Goal: Task Accomplishment & Management: Use online tool/utility

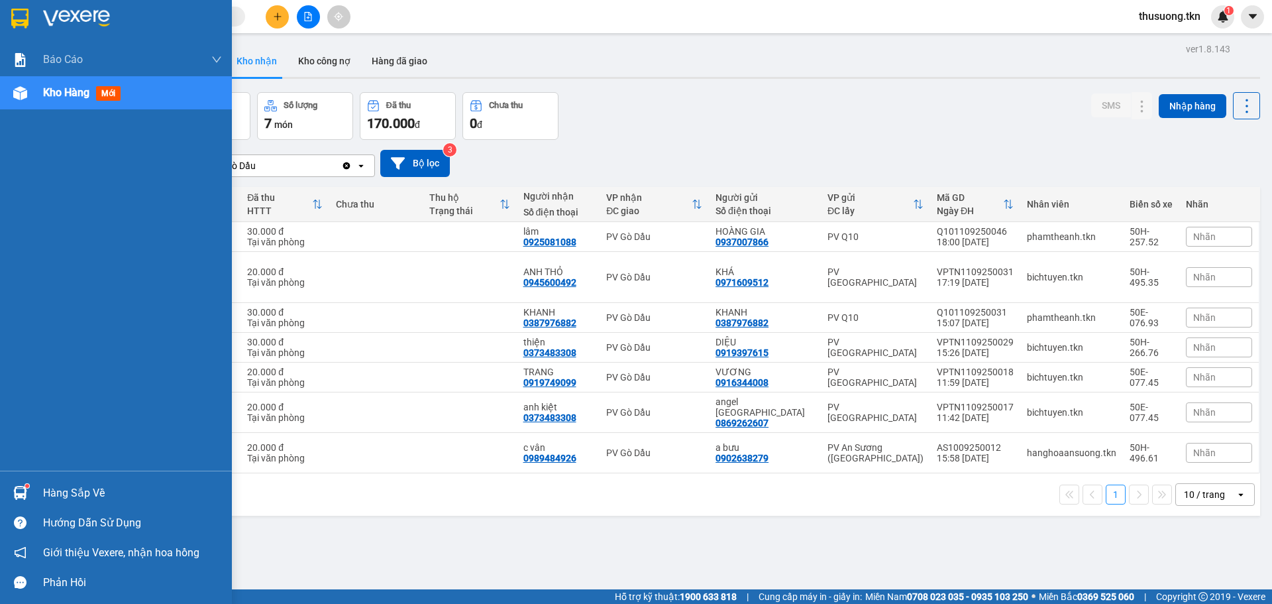
click at [63, 486] on div "Hàng sắp về" at bounding box center [132, 493] width 179 height 20
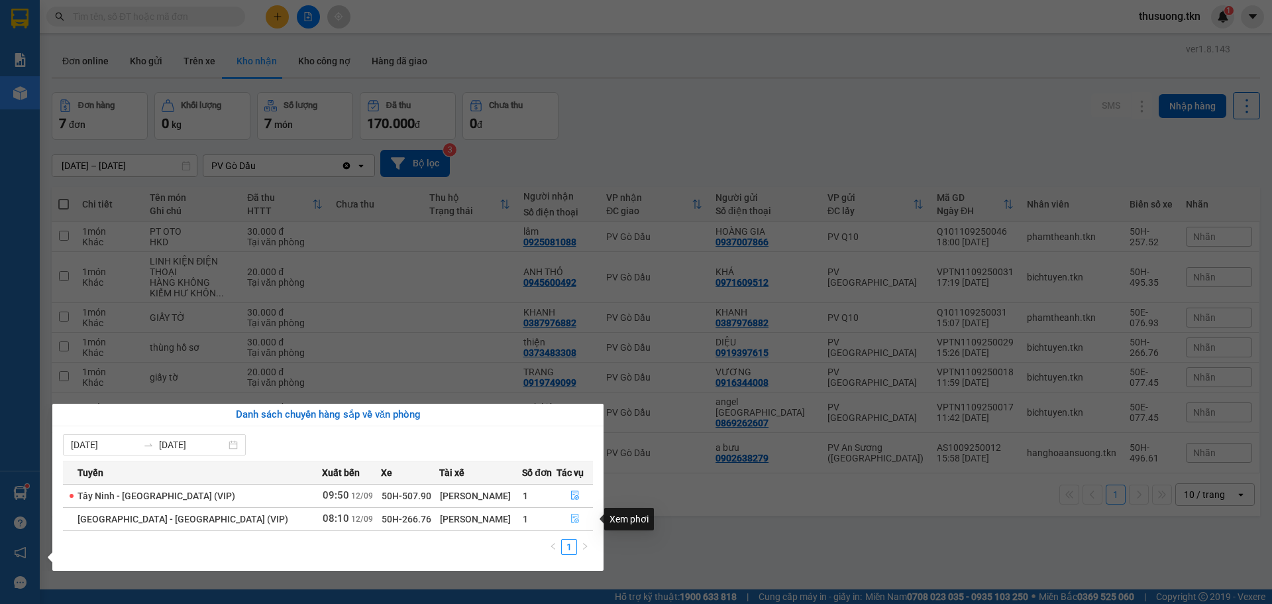
click at [571, 522] on icon "file-done" at bounding box center [575, 518] width 8 height 9
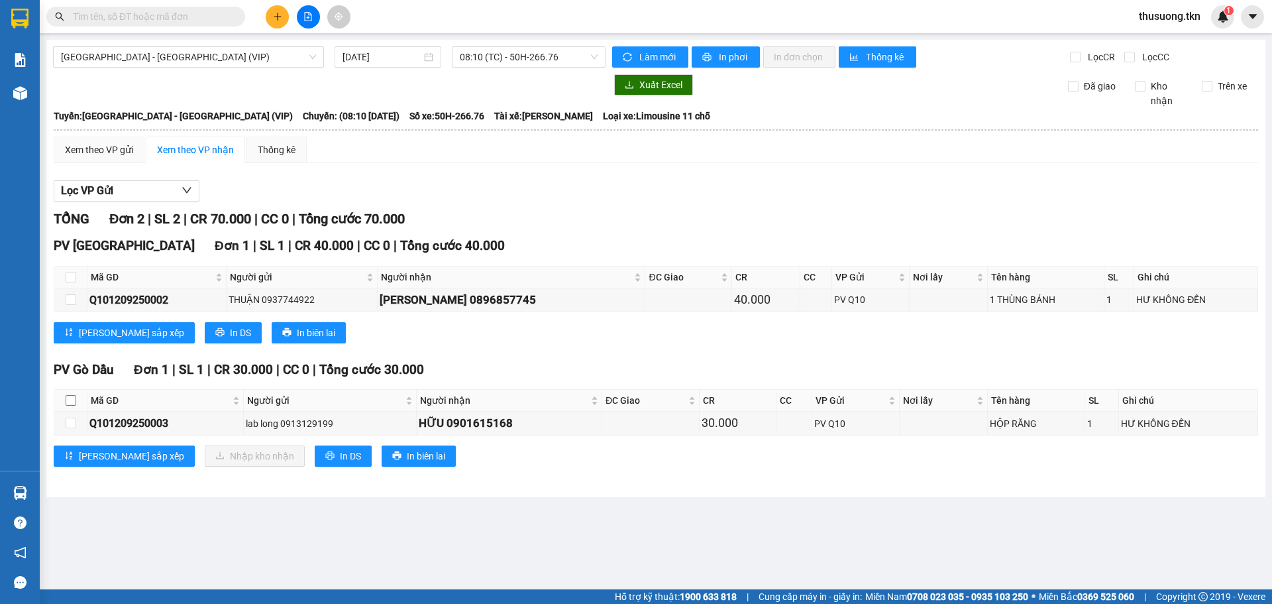
click at [74, 405] on input "checkbox" at bounding box center [71, 400] width 11 height 11
checkbox input "true"
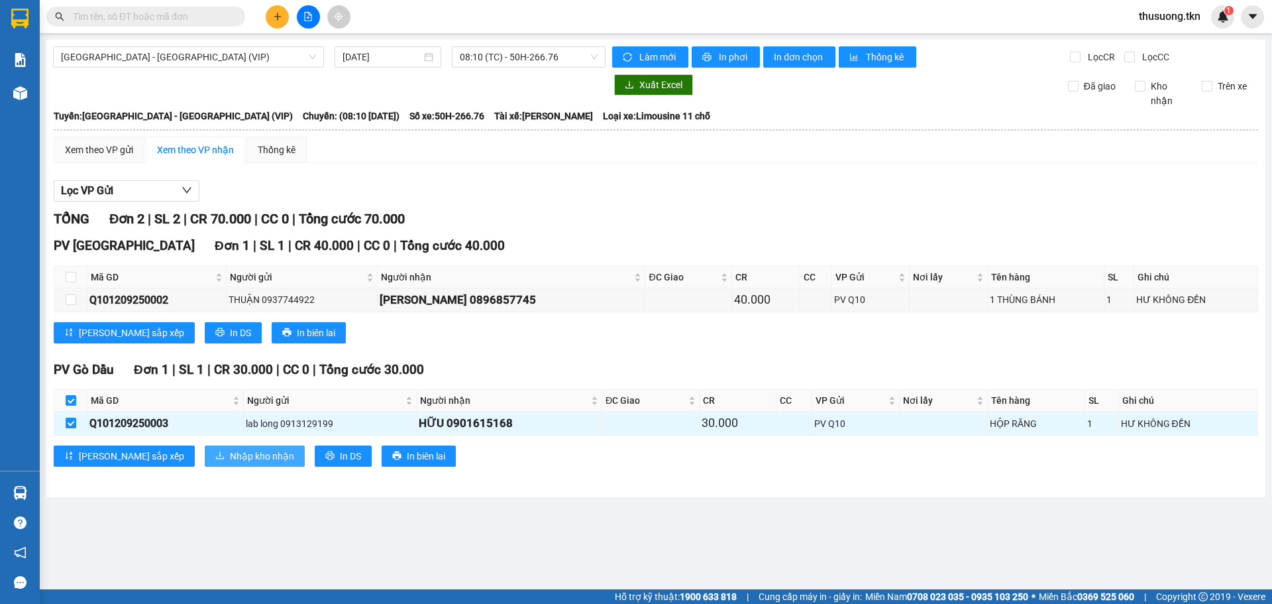
click at [230, 463] on span "Nhập kho nhận" at bounding box center [262, 456] width 64 height 15
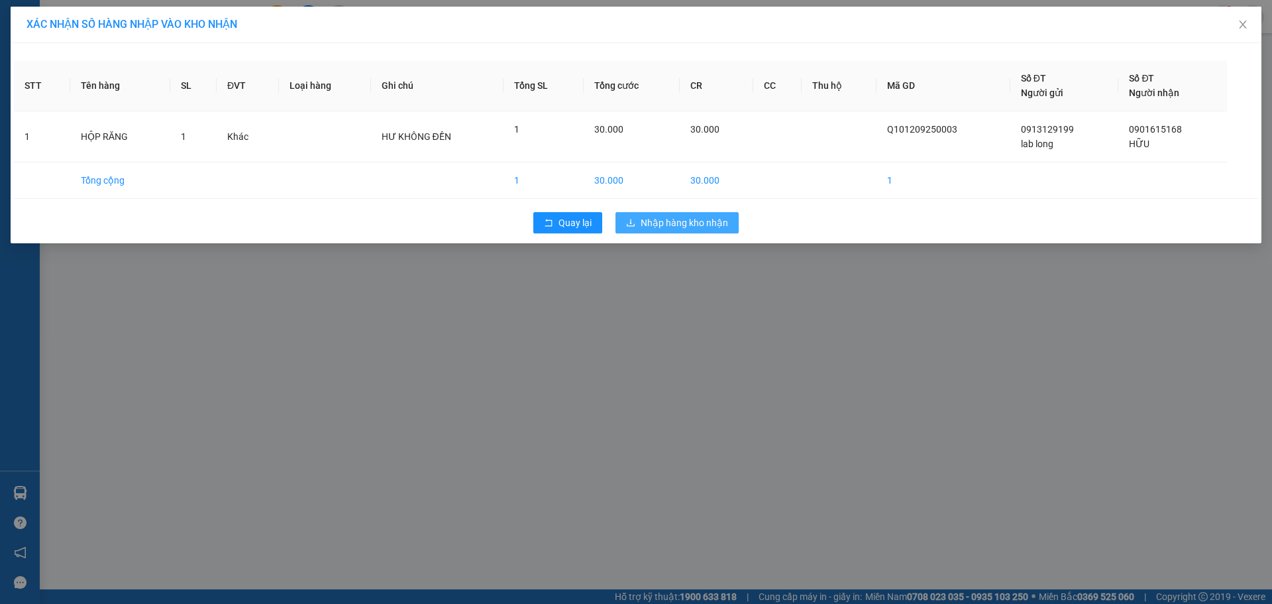
click at [647, 222] on span "Nhập hàng kho nhận" at bounding box center [684, 222] width 87 height 15
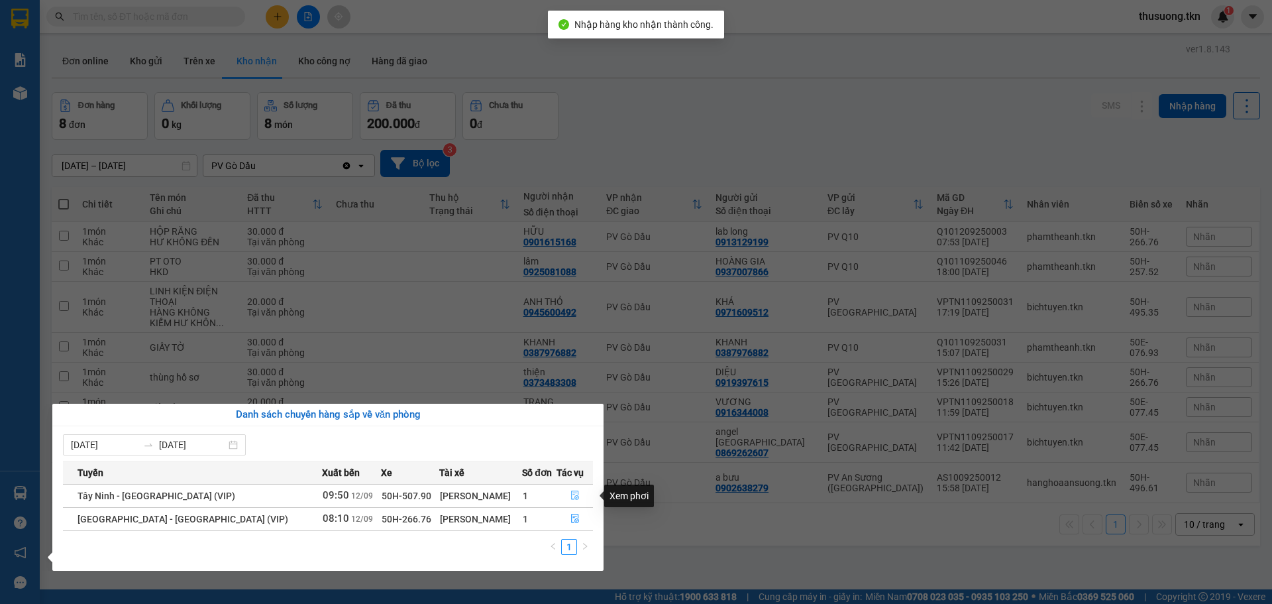
click at [571, 491] on icon "file-done" at bounding box center [575, 495] width 8 height 9
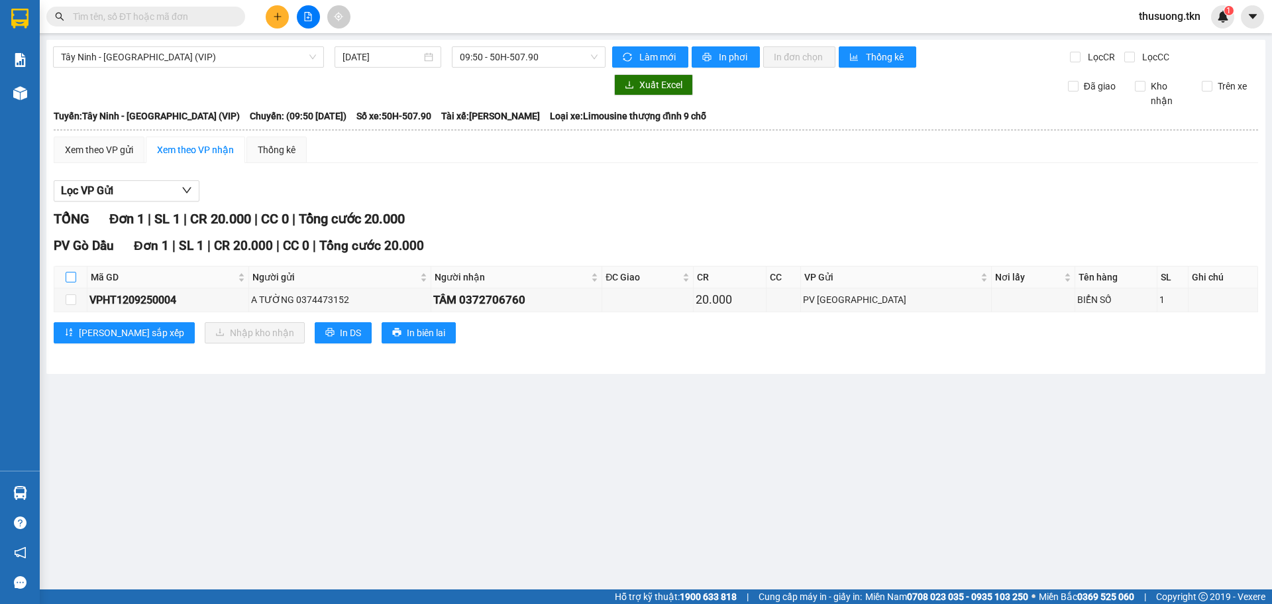
click at [72, 276] on label at bounding box center [71, 277] width 11 height 15
drag, startPoint x: 66, startPoint y: 275, endPoint x: 81, endPoint y: 283, distance: 16.6
click at [66, 276] on input "checkbox" at bounding box center [71, 277] width 11 height 11
checkbox input "true"
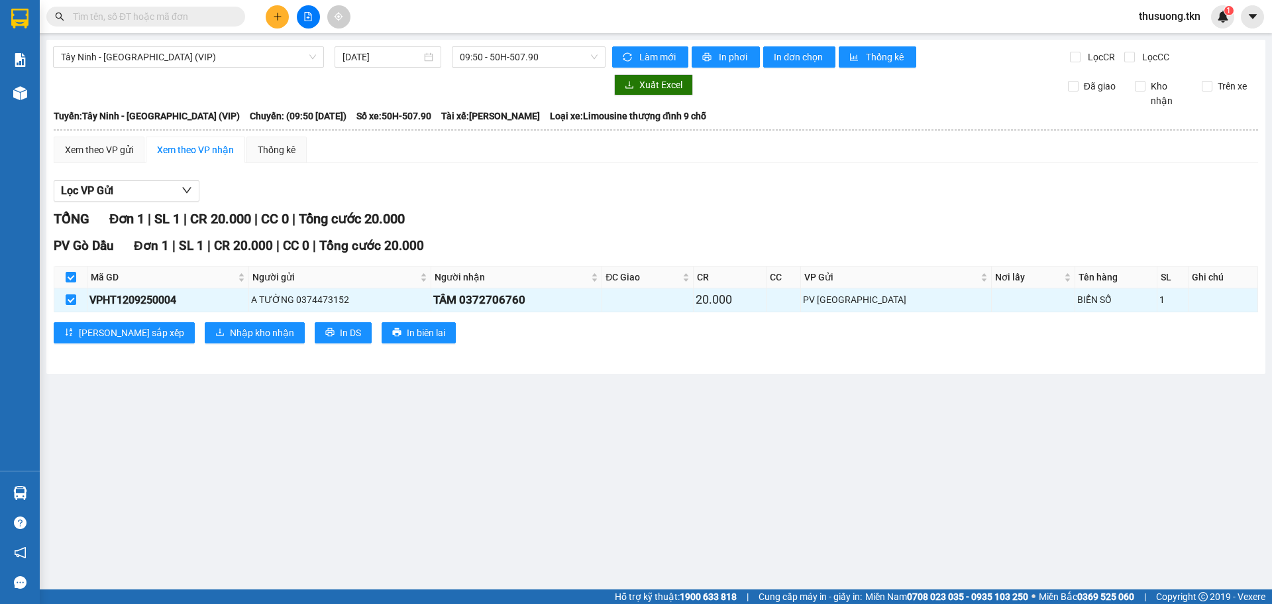
click at [190, 345] on div "PV Gò Dầu Đơn 1 | SL 1 | CR 20.000 | CC 0 | Tổng cước 20.000 Mã GD Người gửi Ng…" at bounding box center [656, 294] width 1205 height 117
click at [230, 334] on span "Nhập kho nhận" at bounding box center [262, 332] width 64 height 15
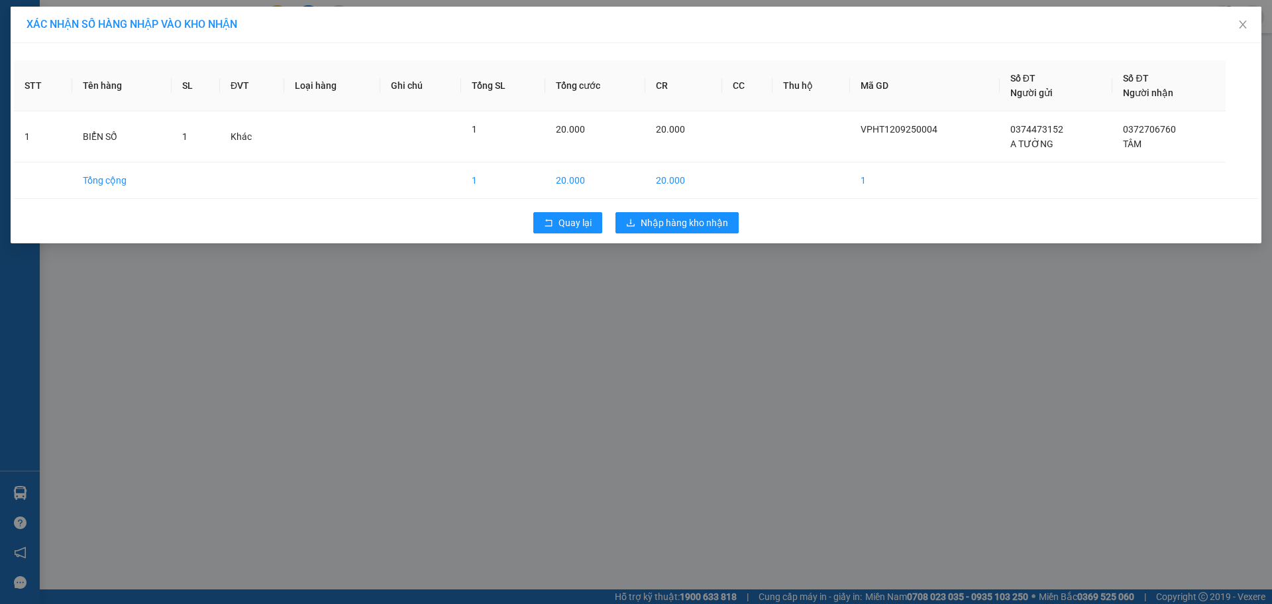
click at [675, 233] on div "Quay lại Nhập hàng kho nhận" at bounding box center [636, 222] width 1244 height 34
click at [669, 225] on span "Nhập hàng kho nhận" at bounding box center [684, 222] width 87 height 15
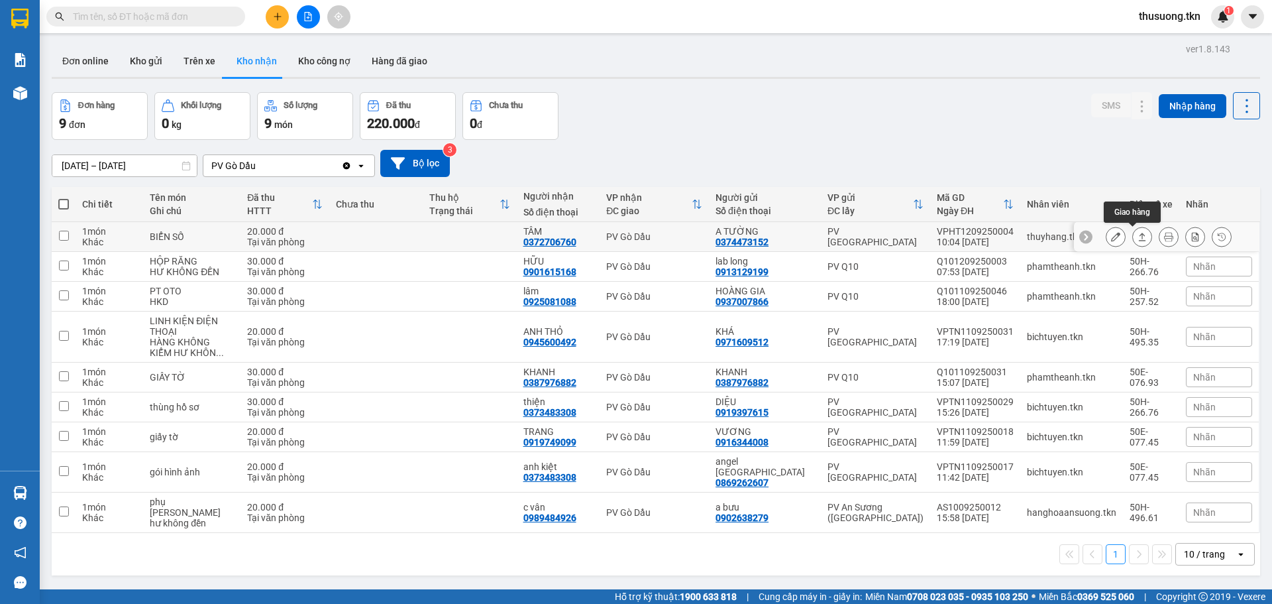
click at [1138, 237] on icon at bounding box center [1142, 236] width 9 height 9
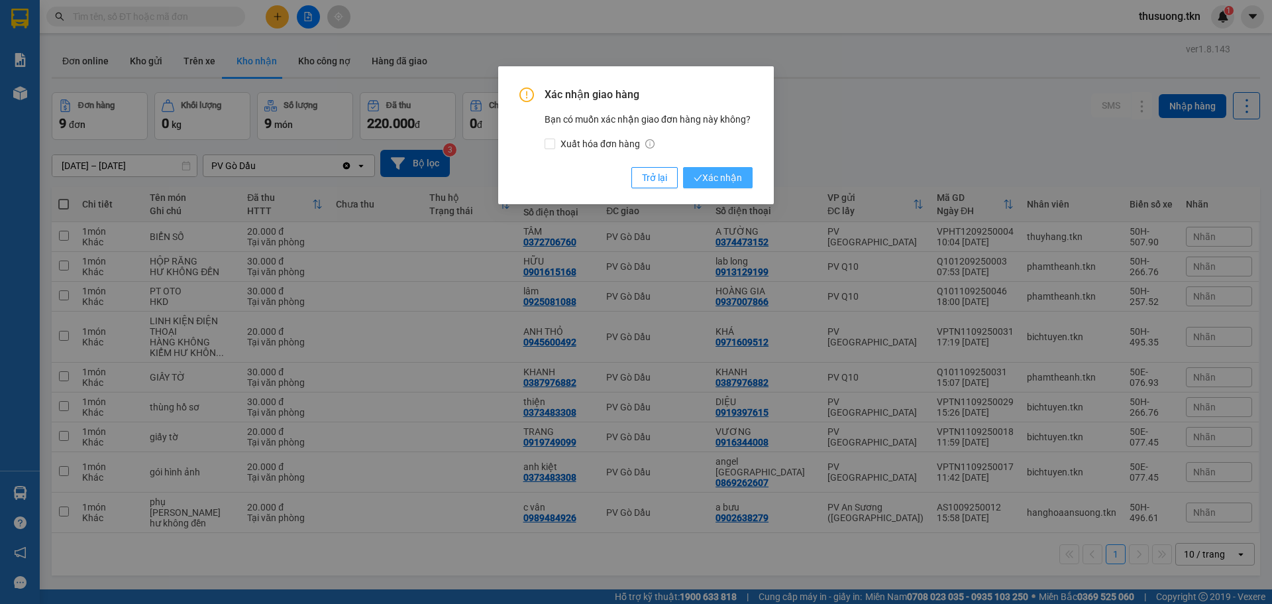
click at [739, 180] on span "Xác nhận" at bounding box center [718, 177] width 48 height 15
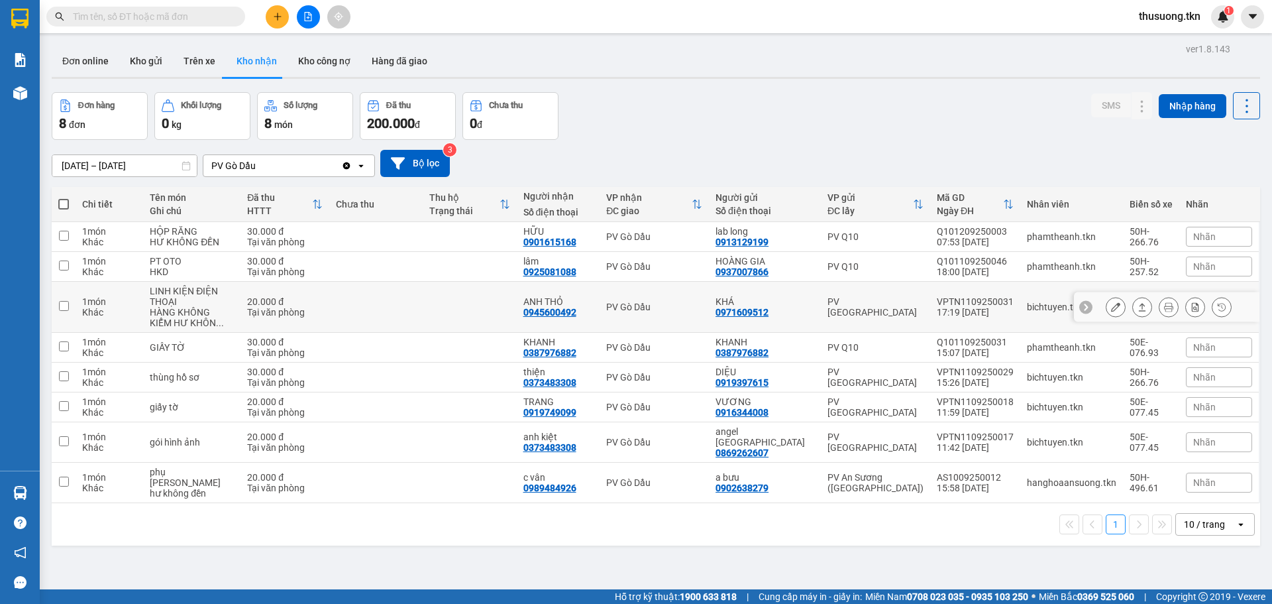
click at [1138, 305] on icon at bounding box center [1142, 306] width 9 height 9
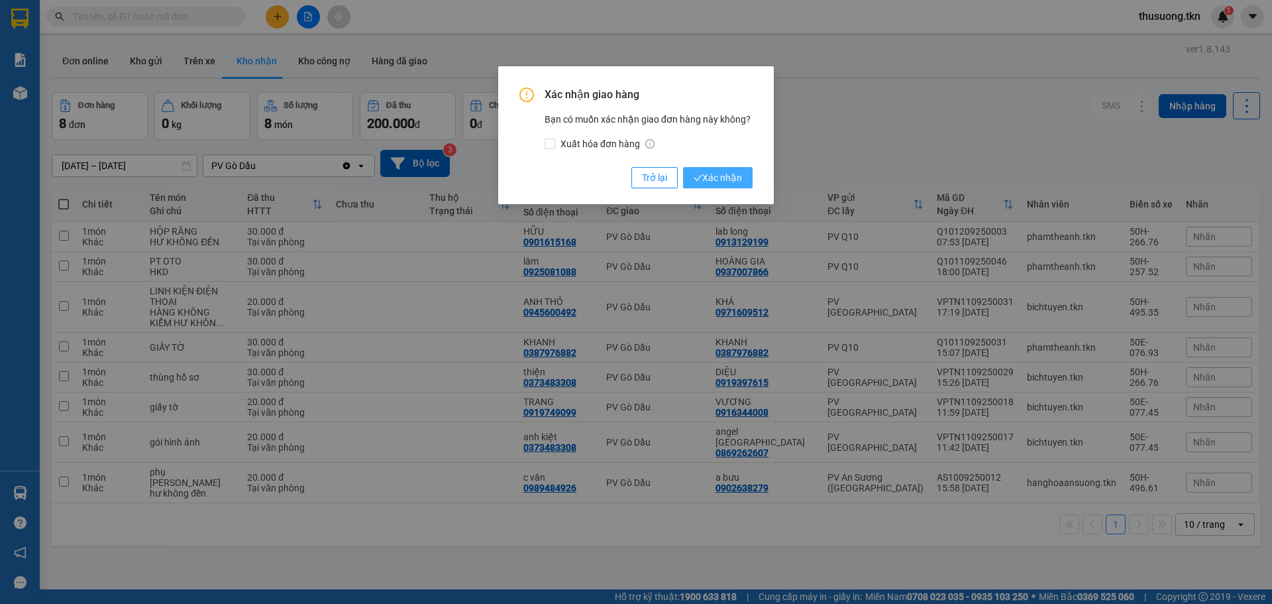
click at [722, 170] on button "Xác nhận" at bounding box center [718, 177] width 70 height 21
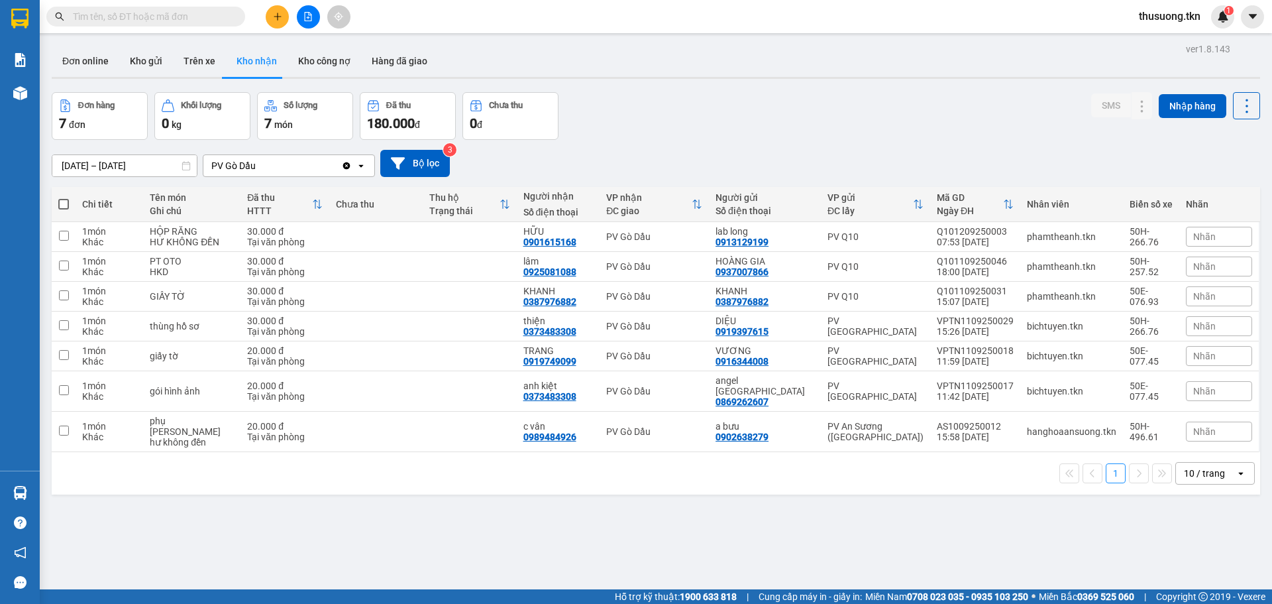
click at [1066, 97] on div "Đơn hàng 7 đơn Khối lượng 0 kg Số lượng 7 món Đã thu 180.000 đ Chưa thu 0 đ SMS…" at bounding box center [656, 116] width 1209 height 48
click at [1138, 323] on button at bounding box center [1142, 326] width 19 height 23
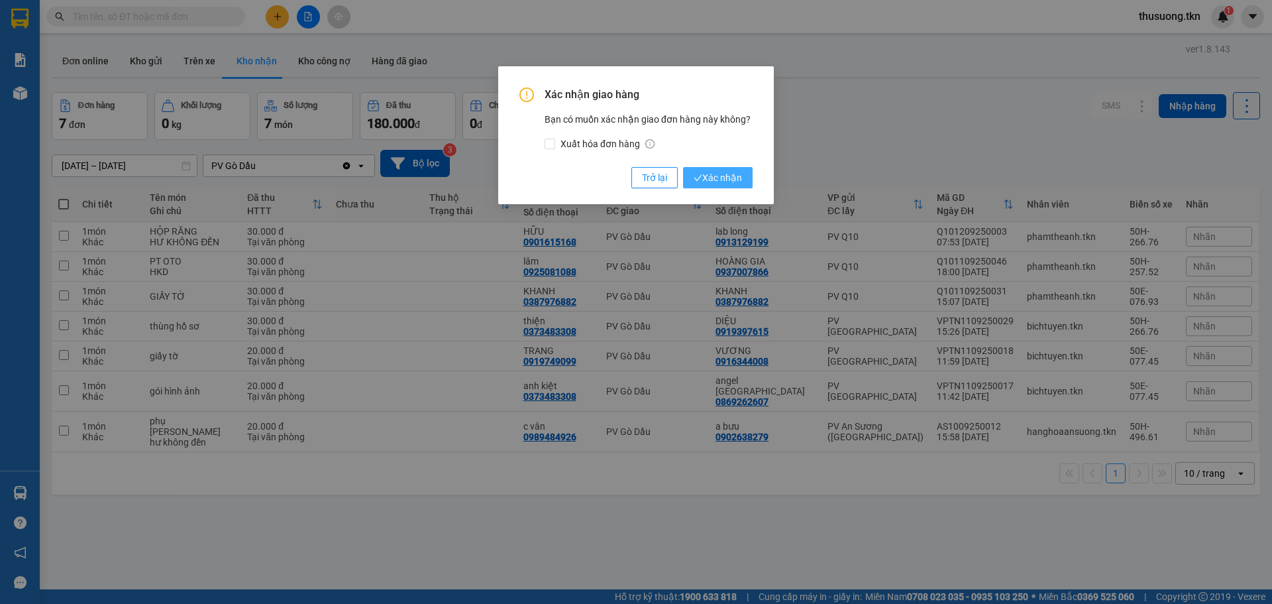
click at [737, 170] on button "Xác nhận" at bounding box center [718, 177] width 70 height 21
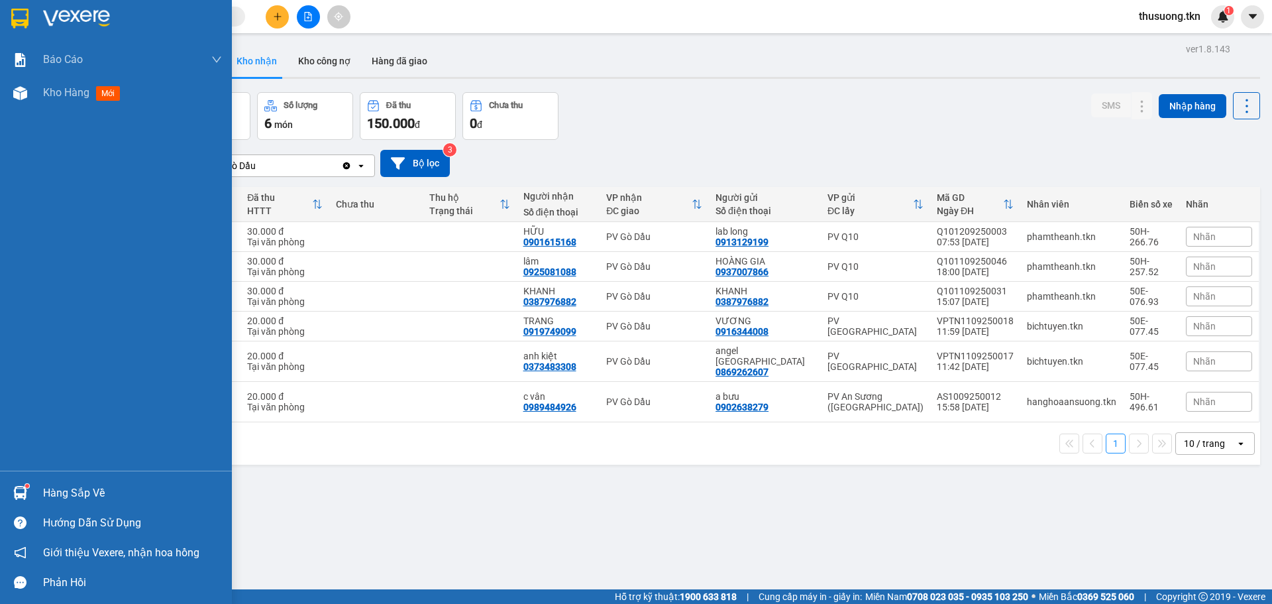
click at [30, 492] on div at bounding box center [20, 492] width 23 height 23
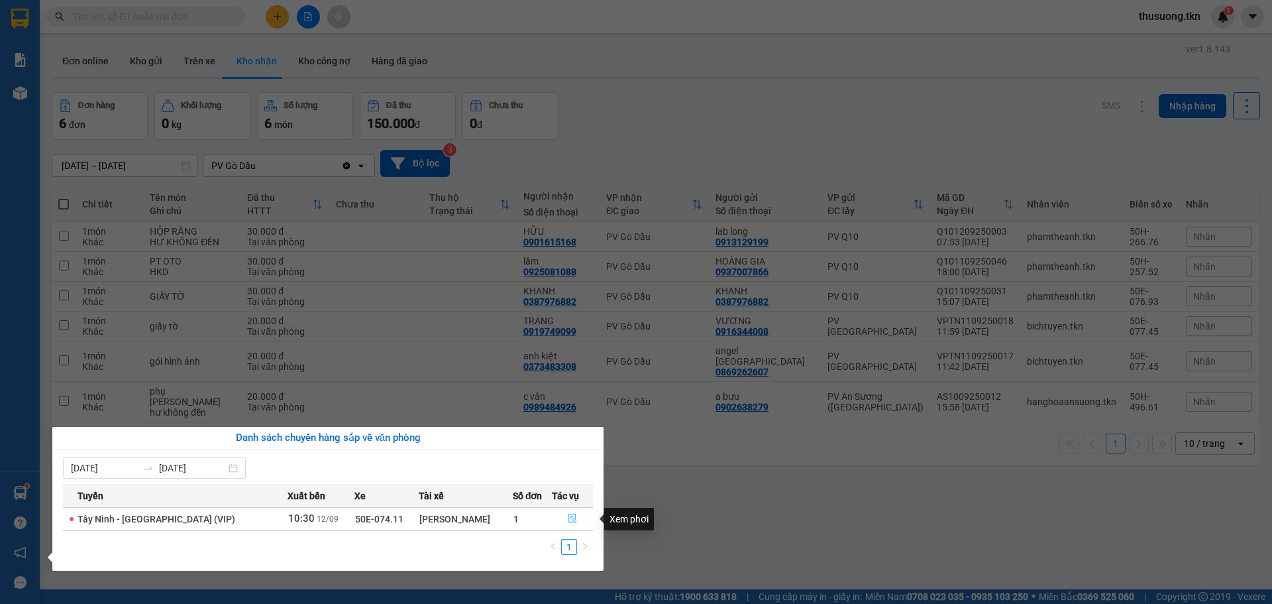
click at [569, 521] on icon "file-done" at bounding box center [573, 518] width 8 height 9
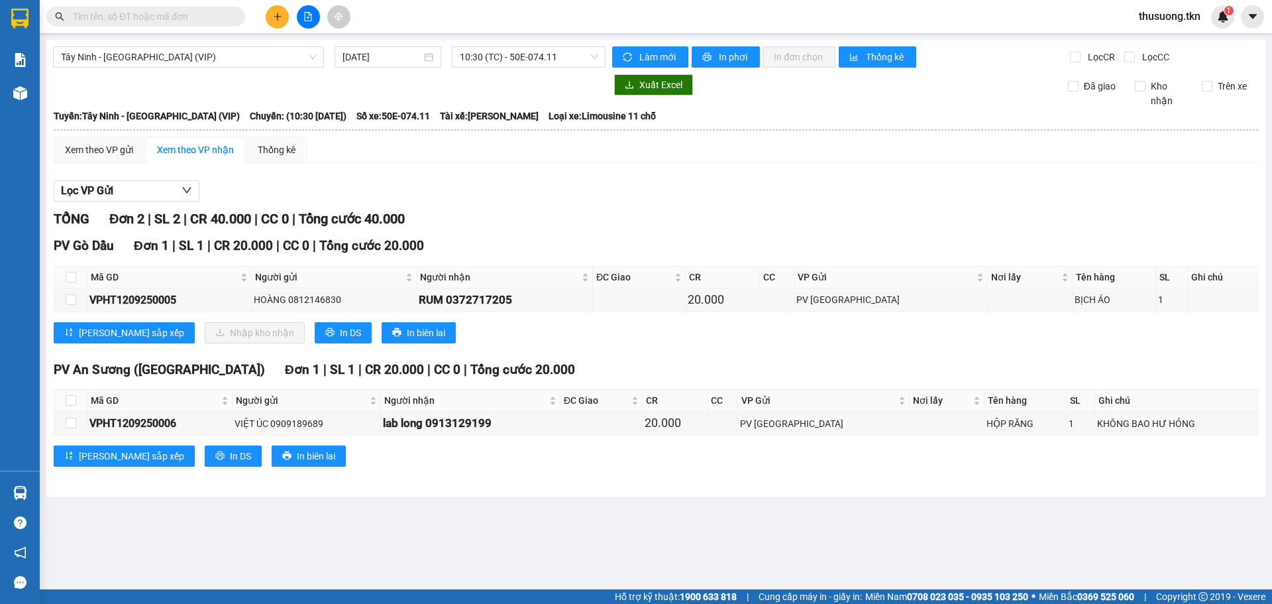
click at [212, 8] on span at bounding box center [145, 17] width 199 height 20
click at [276, 11] on button at bounding box center [277, 16] width 23 height 23
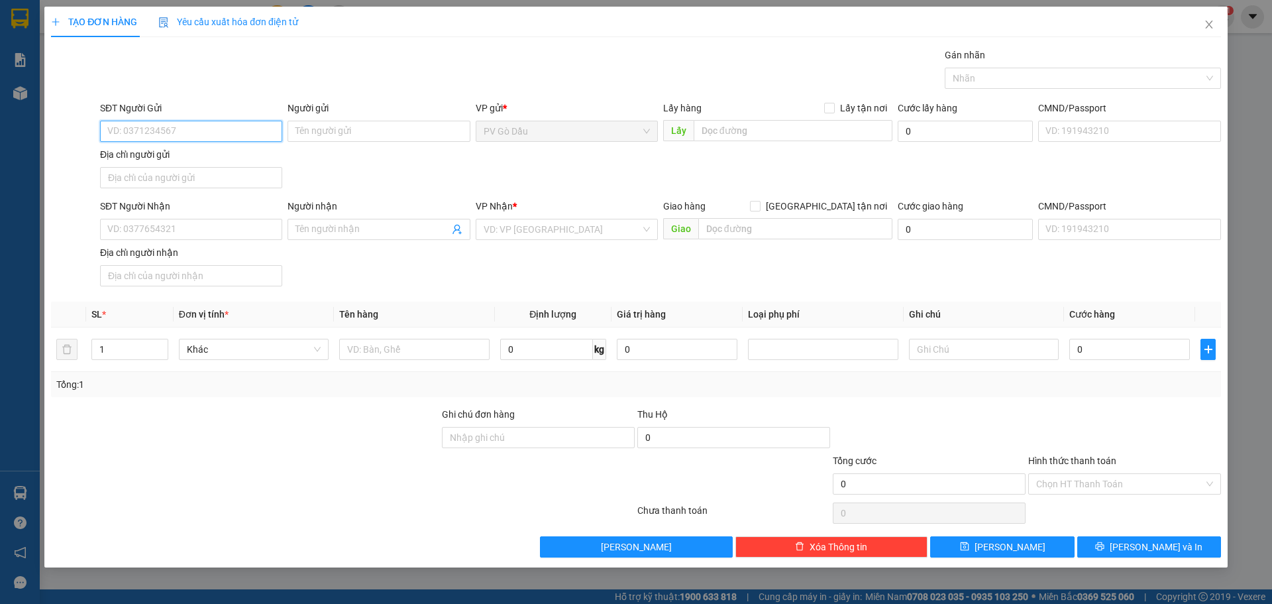
click at [197, 132] on input "SĐT Người Gửi" at bounding box center [191, 131] width 182 height 21
type input "0"
type input "0911779292"
click at [151, 158] on div "0911779292 - lề" at bounding box center [191, 157] width 166 height 15
type input "lề"
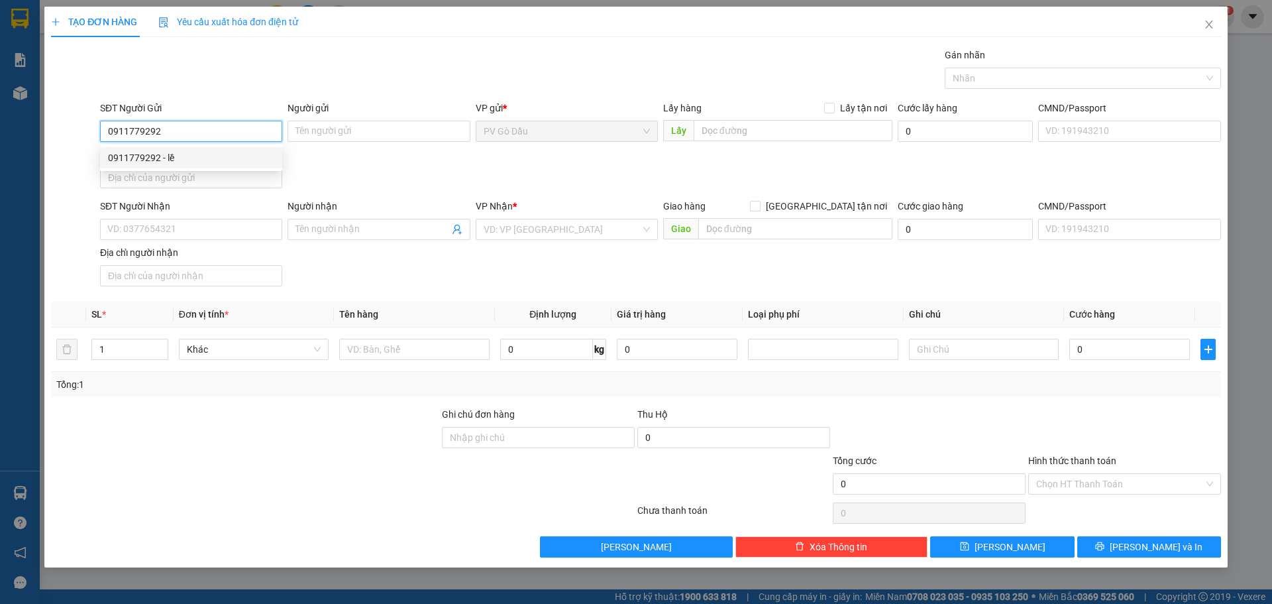
type input "0948847718"
type input "nam"
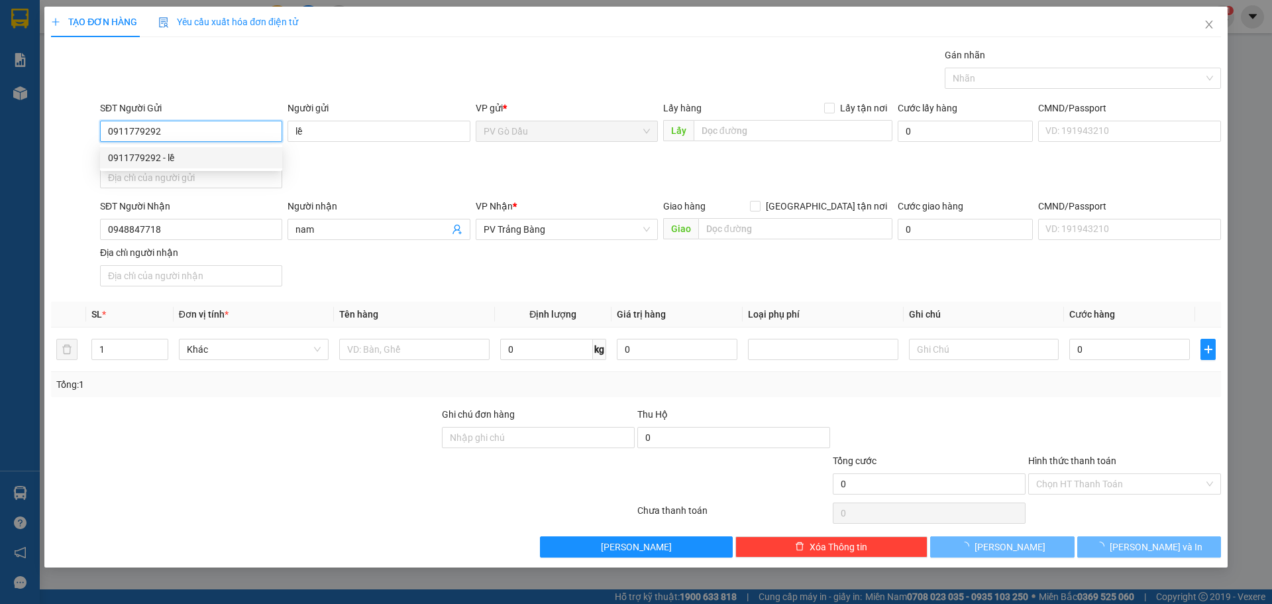
type input "20.000"
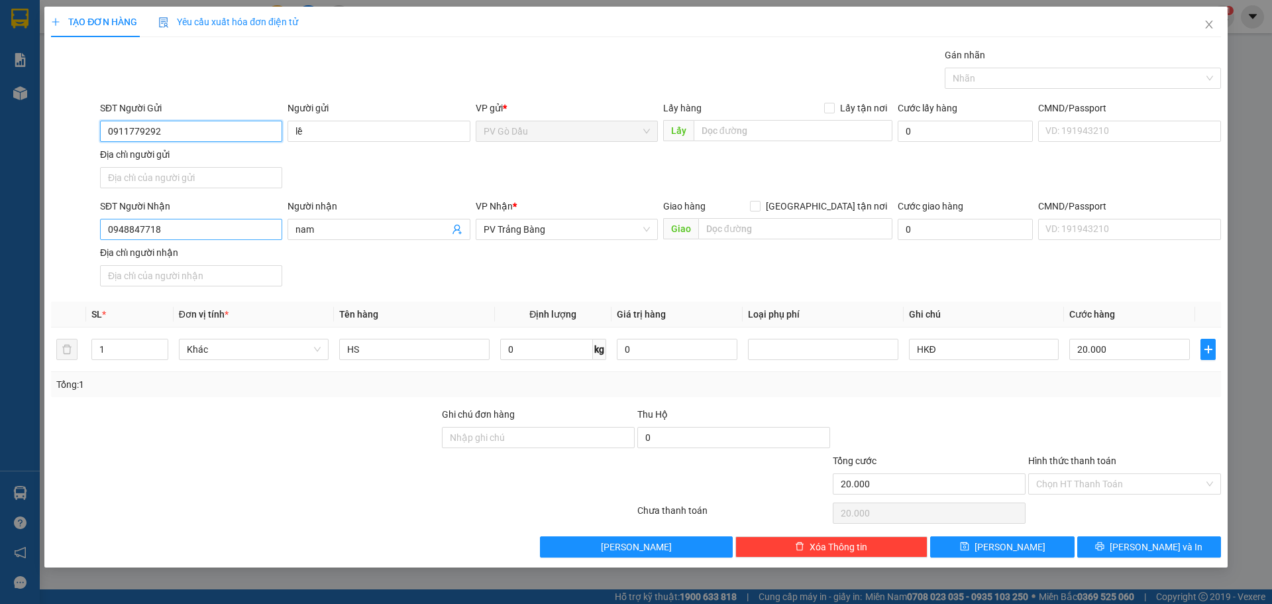
type input "0911779292"
click at [258, 231] on input "0948847718" at bounding box center [191, 229] width 182 height 21
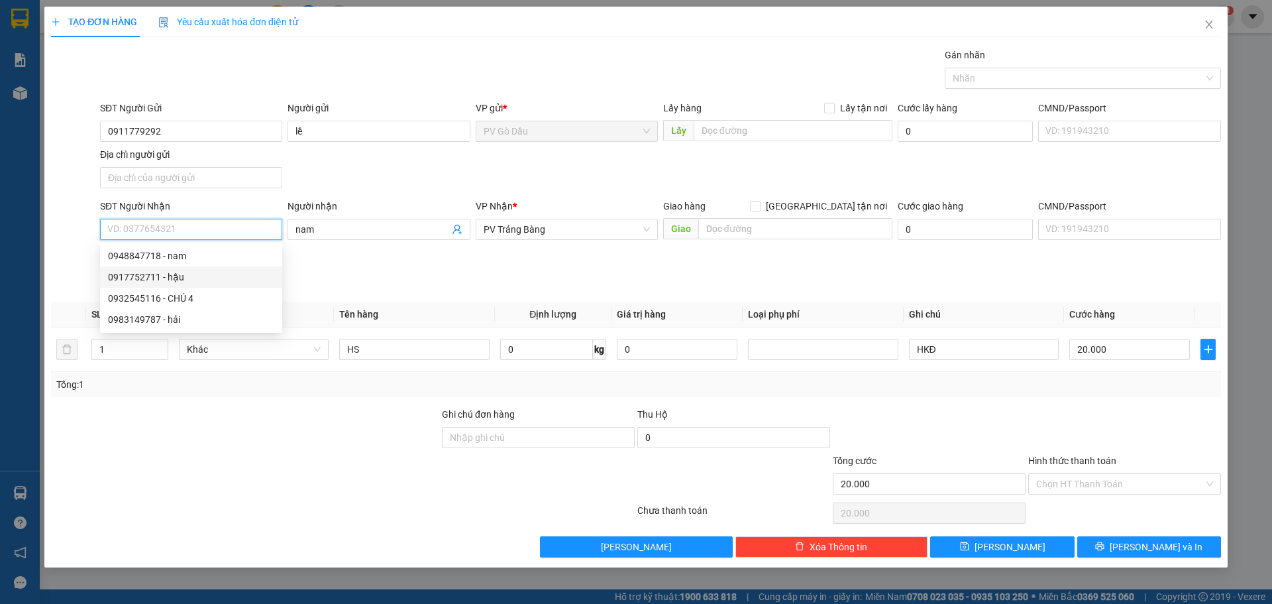
click at [211, 272] on div "0917752711 - hậu" at bounding box center [191, 277] width 166 height 15
type input "0917752711"
type input "hậu"
type input "0917752711"
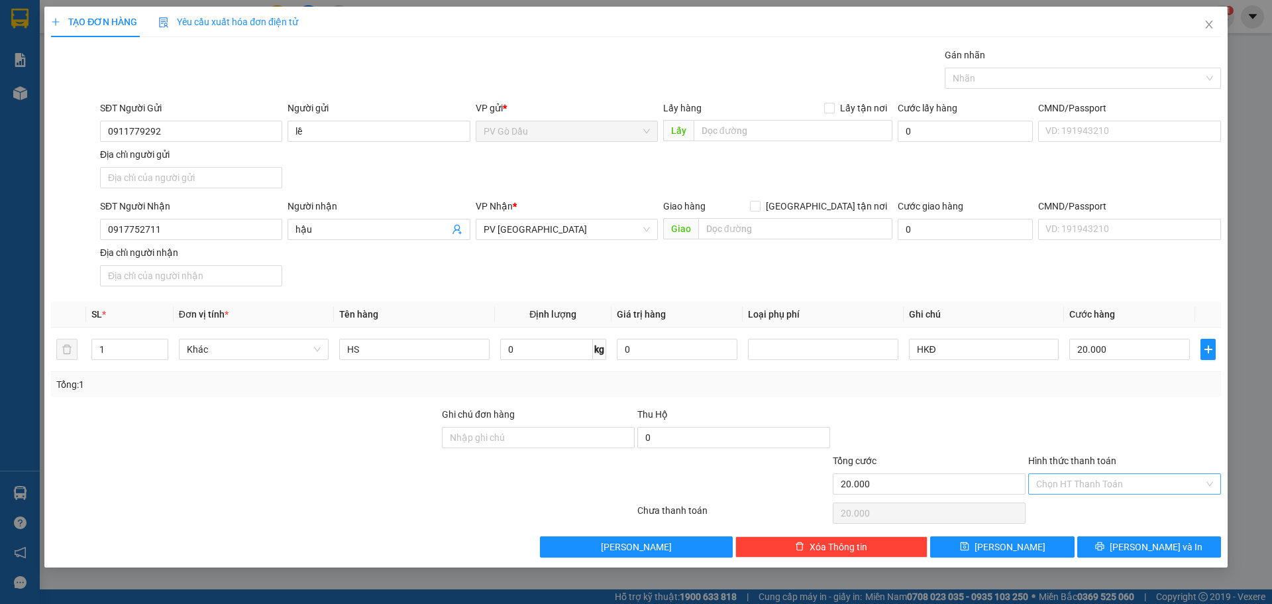
click at [1116, 488] on input "Hình thức thanh toán" at bounding box center [1120, 484] width 168 height 20
click at [1109, 518] on div "Tại văn phòng" at bounding box center [1124, 510] width 193 height 21
type input "0"
click at [1105, 543] on icon "printer" at bounding box center [1099, 545] width 9 height 9
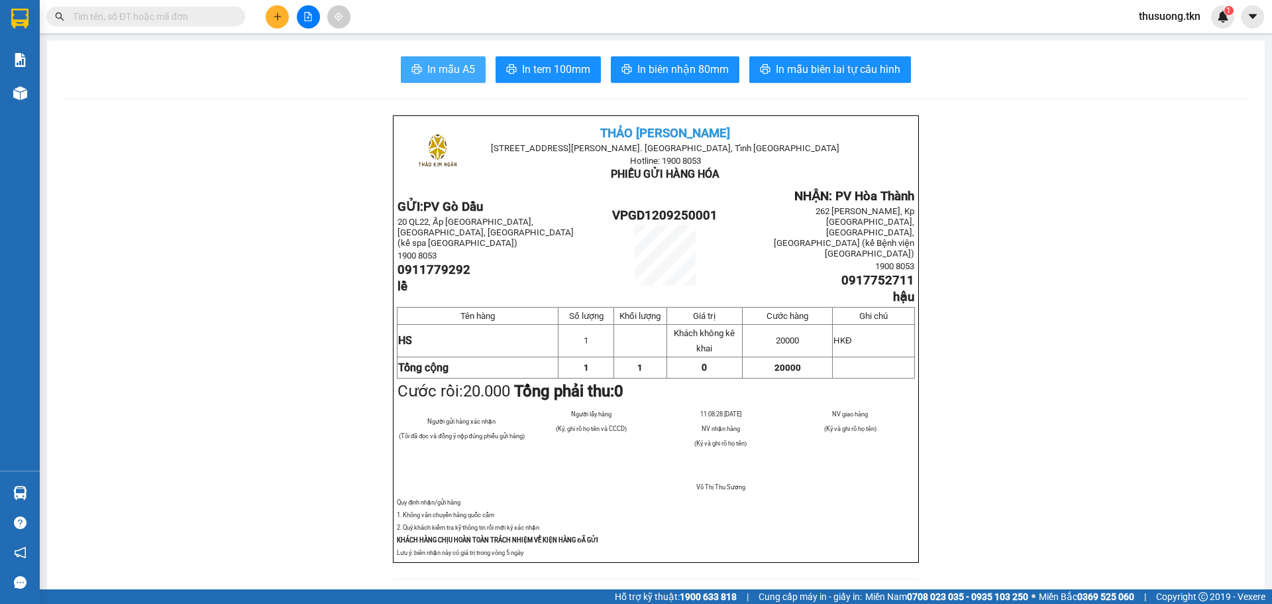
click at [462, 65] on span "In mẫu A5" at bounding box center [451, 69] width 48 height 17
click at [382, 61] on div "In mẫu A5 In tem 100mm In biên nhận 80mm In mẫu biên lai tự cấu hình" at bounding box center [656, 69] width 1186 height 27
click at [27, 98] on img at bounding box center [20, 93] width 14 height 14
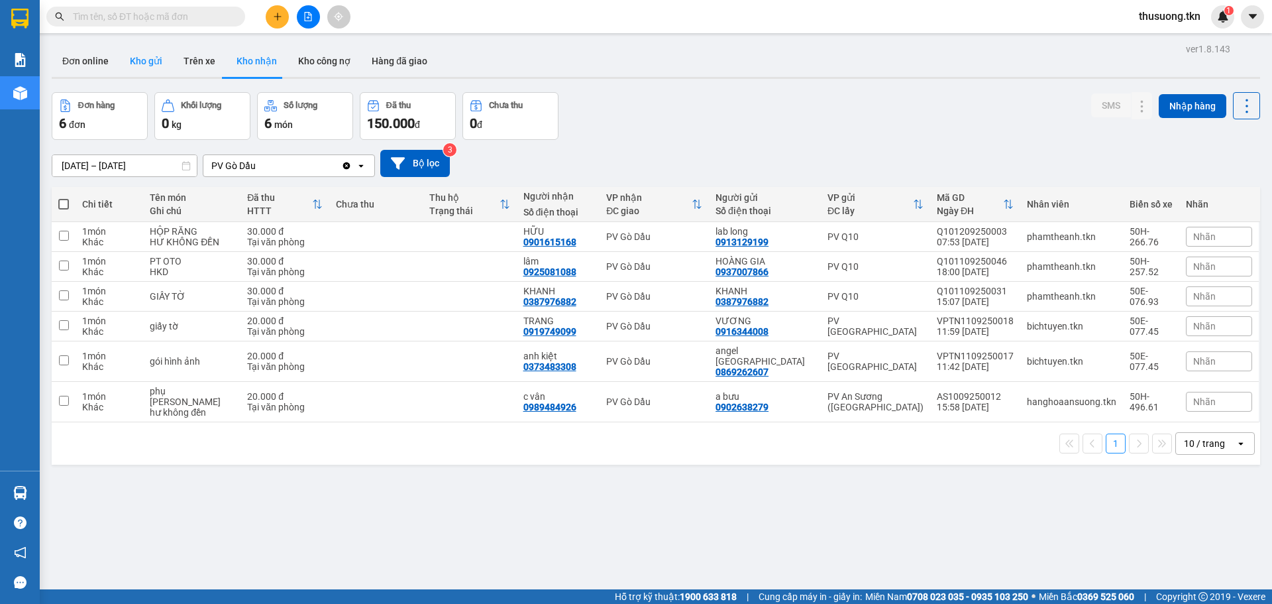
click at [156, 56] on button "Kho gửi" at bounding box center [146, 61] width 54 height 32
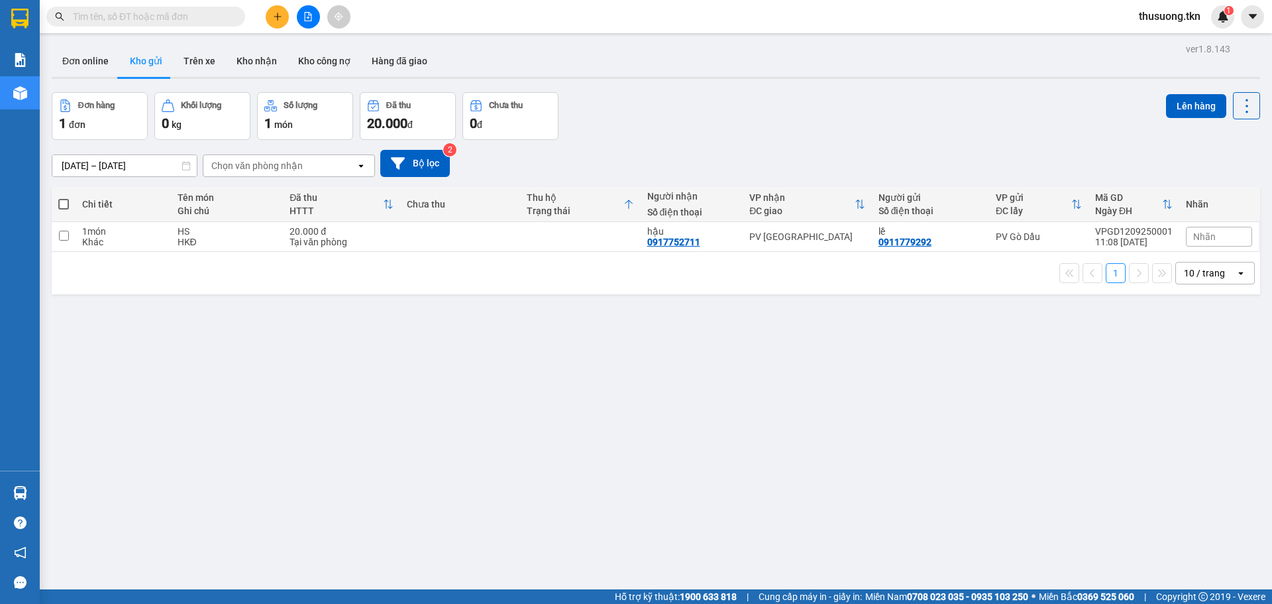
click at [239, 237] on div "HKĐ" at bounding box center [227, 242] width 99 height 11
checkbox input "true"
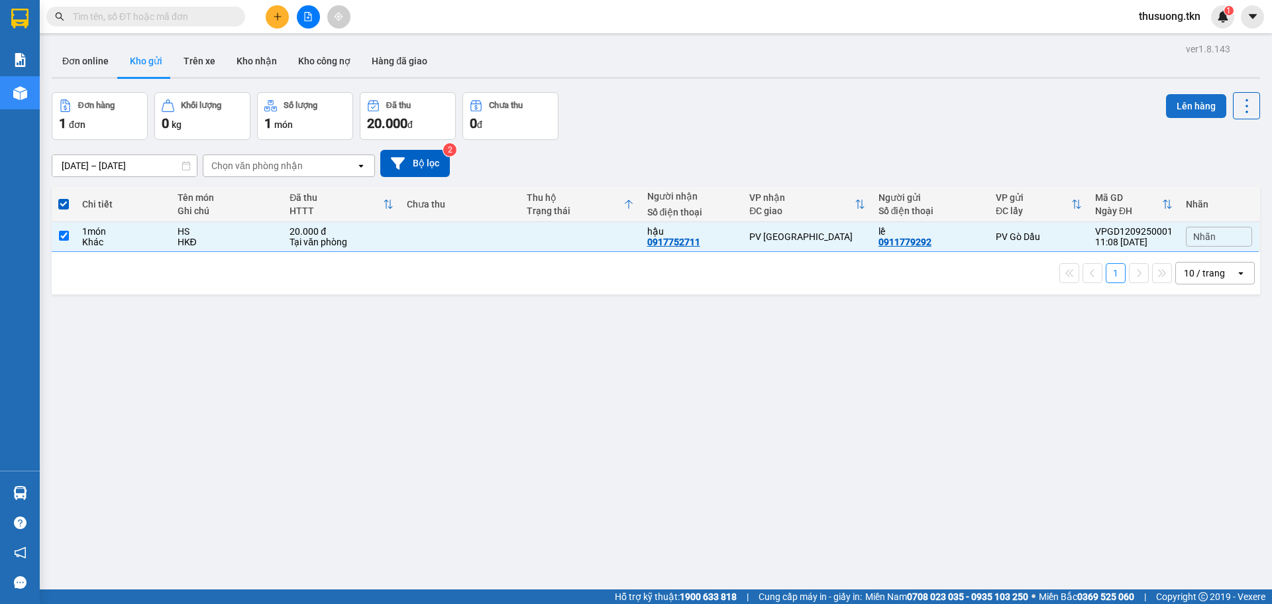
click at [1179, 105] on button "Lên hàng" at bounding box center [1196, 106] width 60 height 24
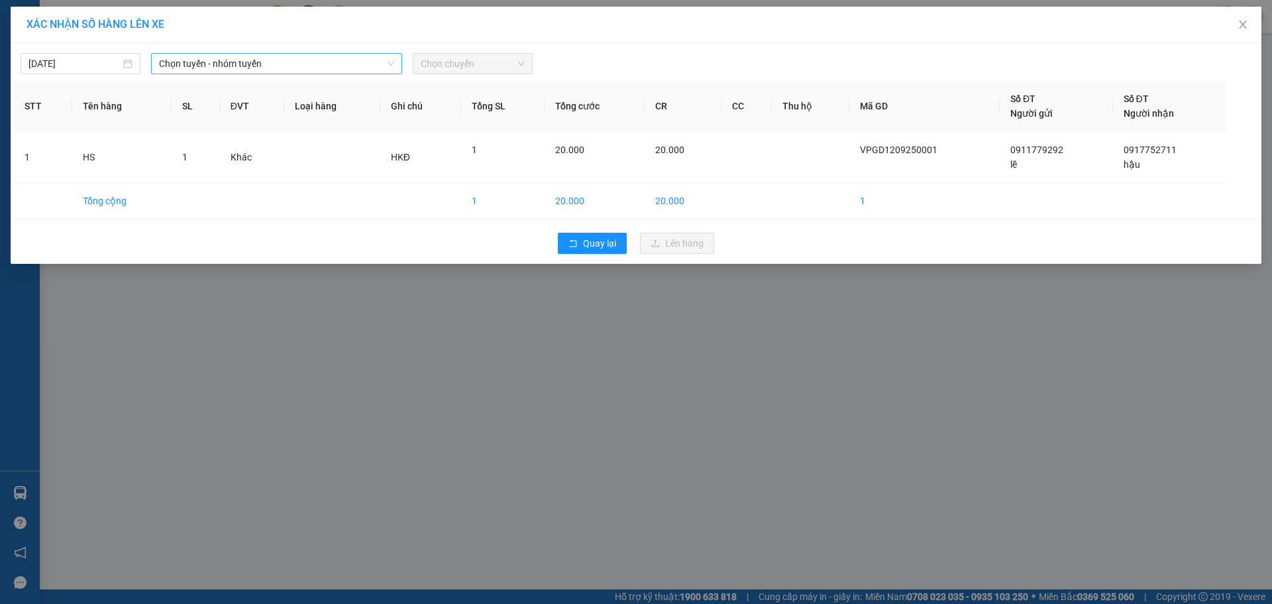
click at [246, 65] on span "Chọn tuyến - nhóm tuyến" at bounding box center [276, 64] width 235 height 20
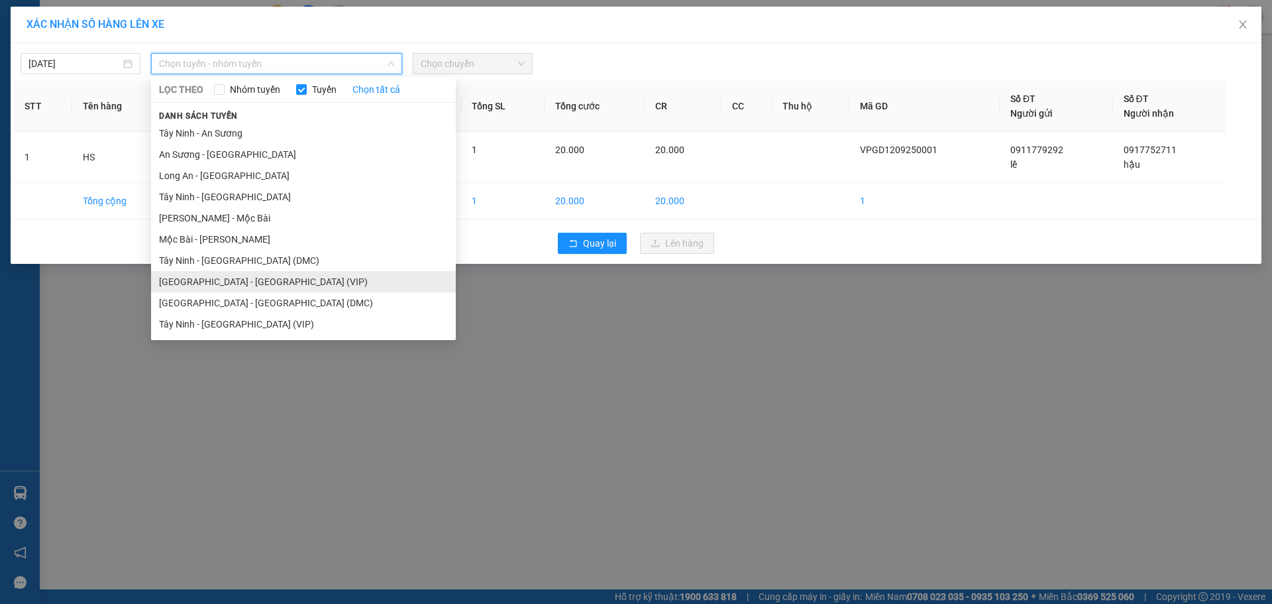
click at [230, 280] on li "[GEOGRAPHIC_DATA] - [GEOGRAPHIC_DATA] (VIP)" at bounding box center [303, 281] width 305 height 21
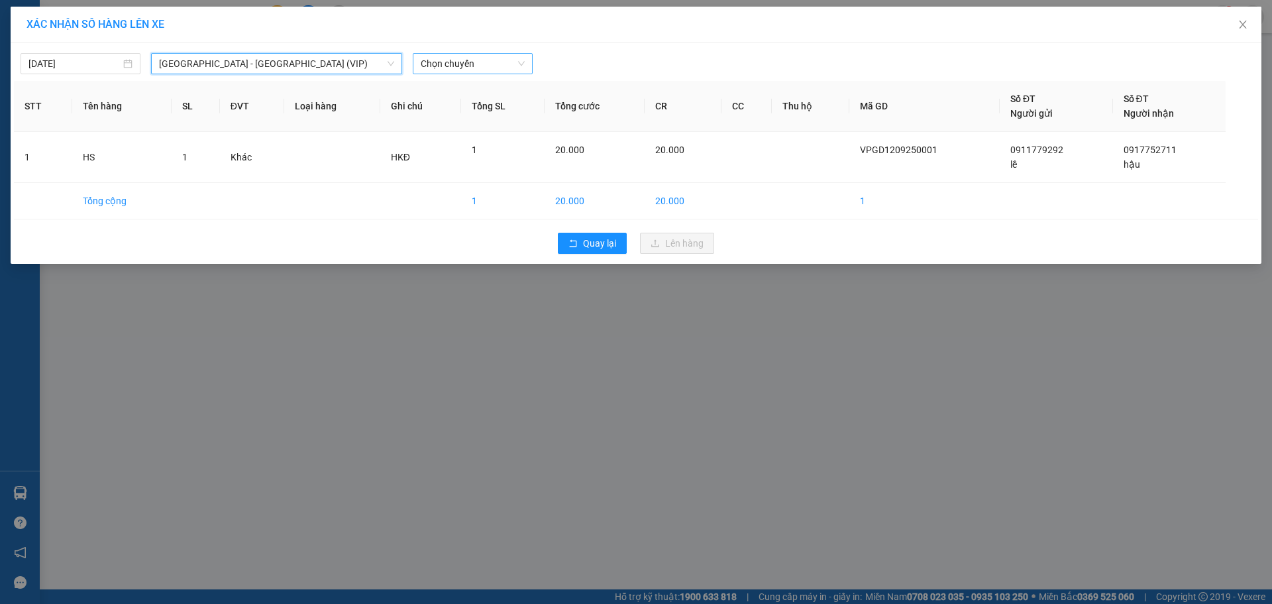
click at [479, 66] on span "Chọn chuyến" at bounding box center [473, 64] width 104 height 20
type input "26032"
click at [480, 84] on div "09:00 - 50H-260.32" at bounding box center [472, 90] width 103 height 15
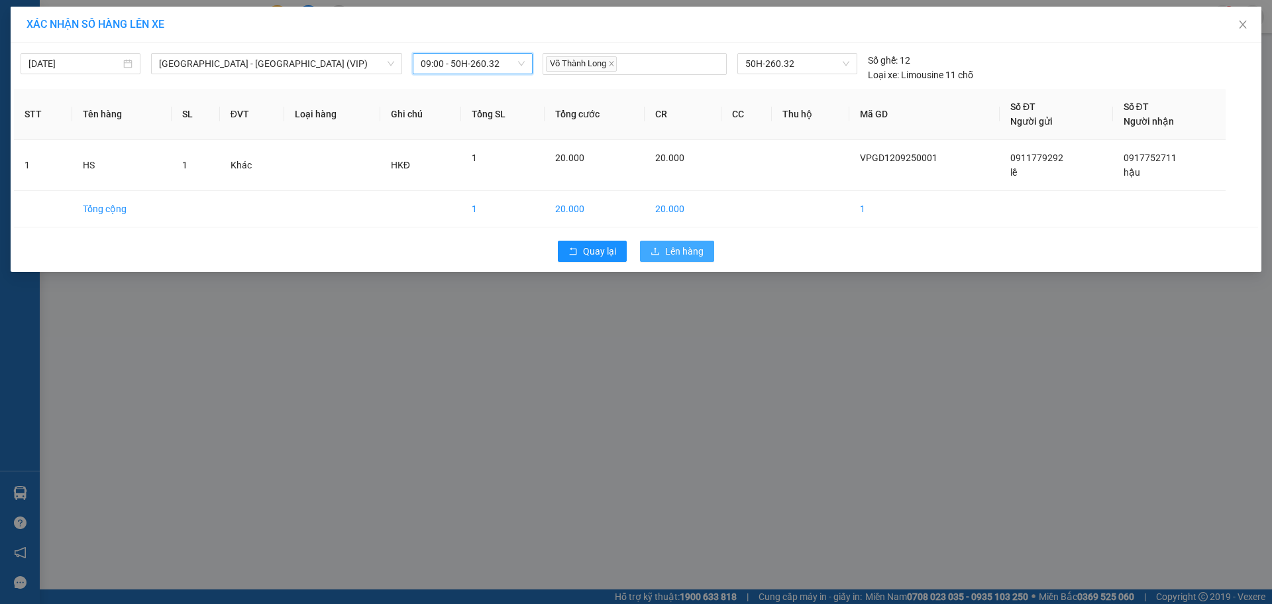
click at [669, 252] on span "Lên hàng" at bounding box center [684, 251] width 38 height 15
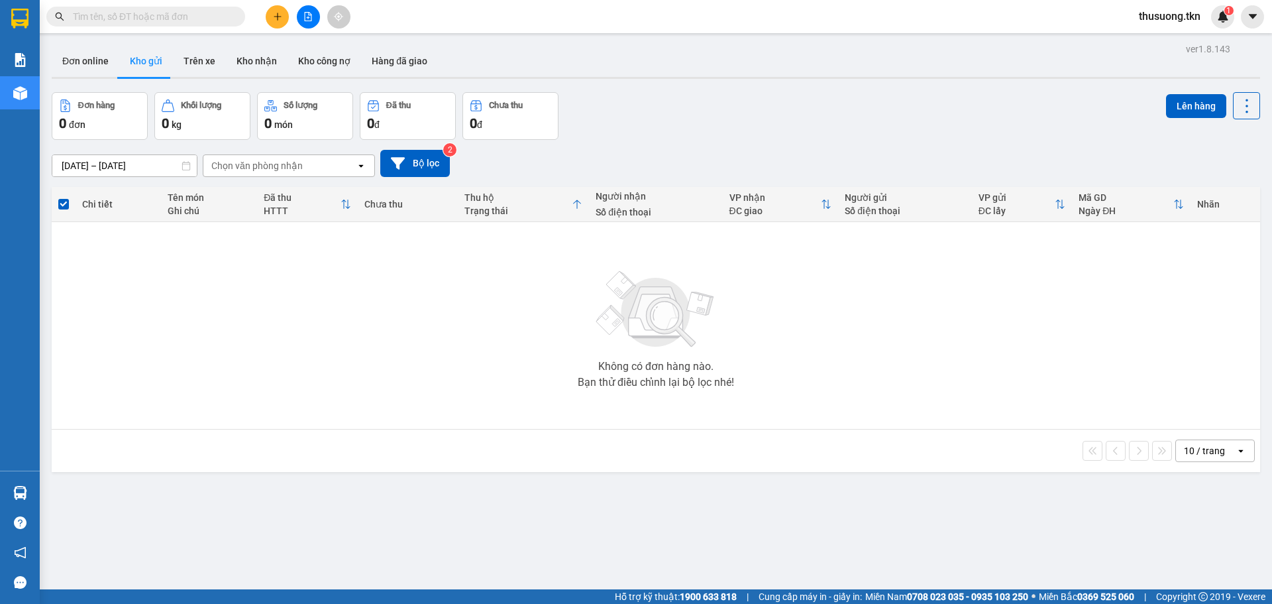
click at [1134, 278] on div "Không có đơn hàng nào. Bạn thử điều chỉnh lại bộ lọc nhé!" at bounding box center [655, 325] width 1195 height 199
click at [1038, 252] on div "Không có đơn hàng nào. Bạn thử điều chỉnh lại bộ lọc nhé!" at bounding box center [655, 325] width 1195 height 199
click at [31, 487] on div at bounding box center [20, 492] width 23 height 23
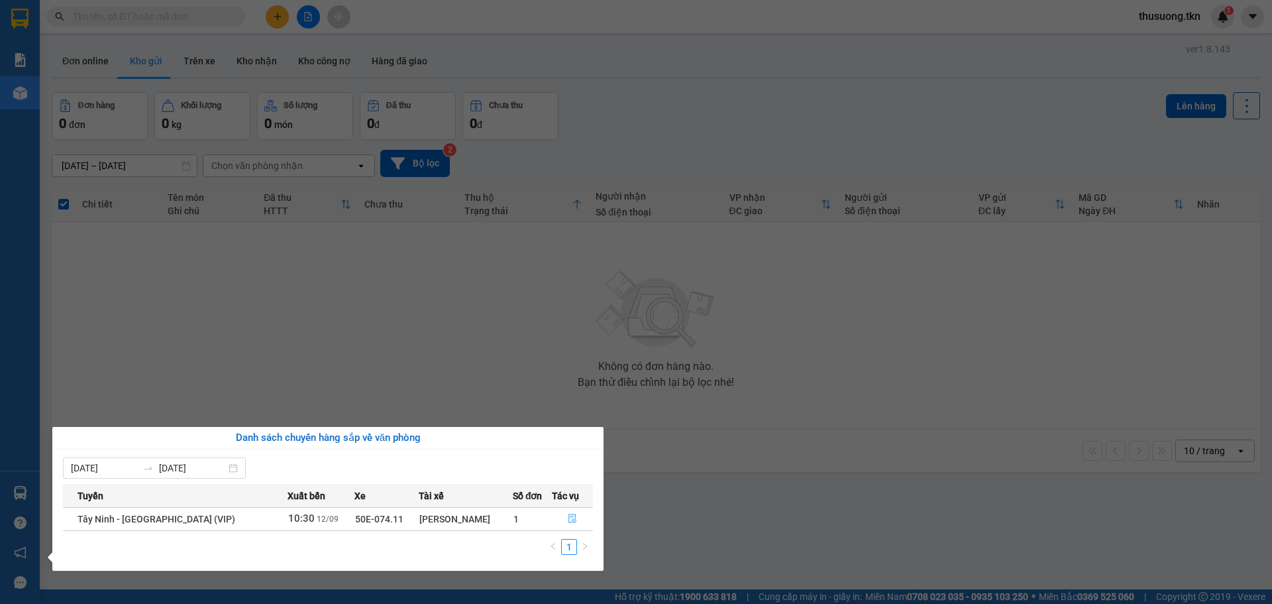
click at [568, 516] on icon "file-done" at bounding box center [572, 518] width 9 height 9
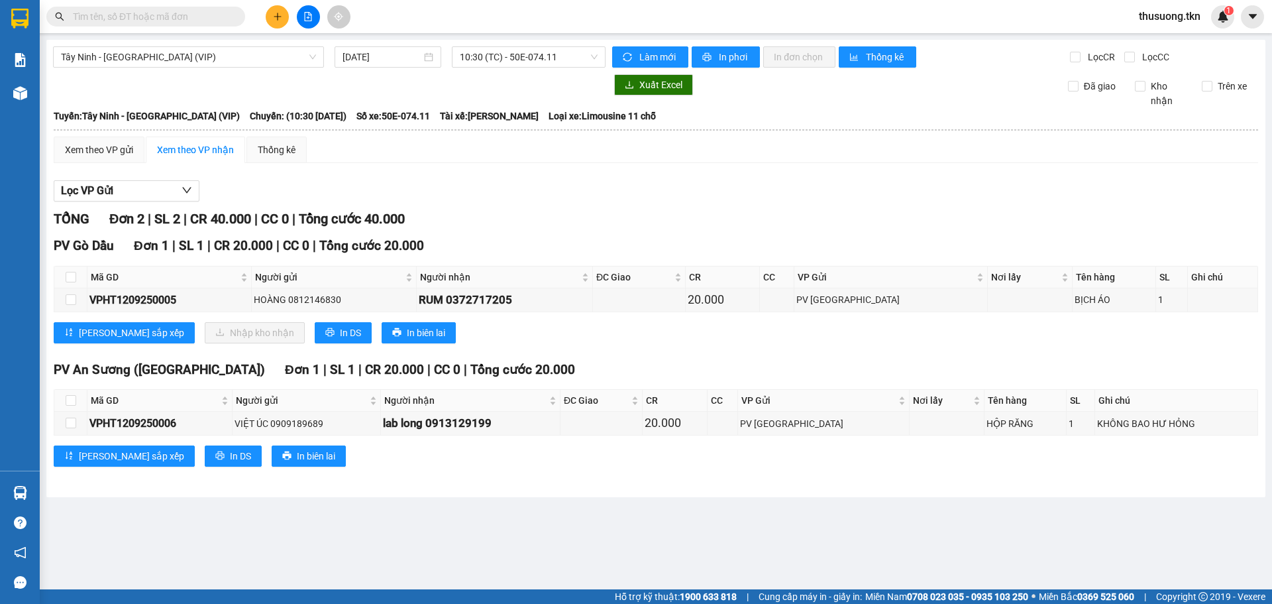
click at [60, 274] on th at bounding box center [70, 277] width 33 height 22
click at [81, 280] on th at bounding box center [70, 277] width 33 height 22
click at [69, 276] on input "checkbox" at bounding box center [71, 277] width 11 height 11
checkbox input "true"
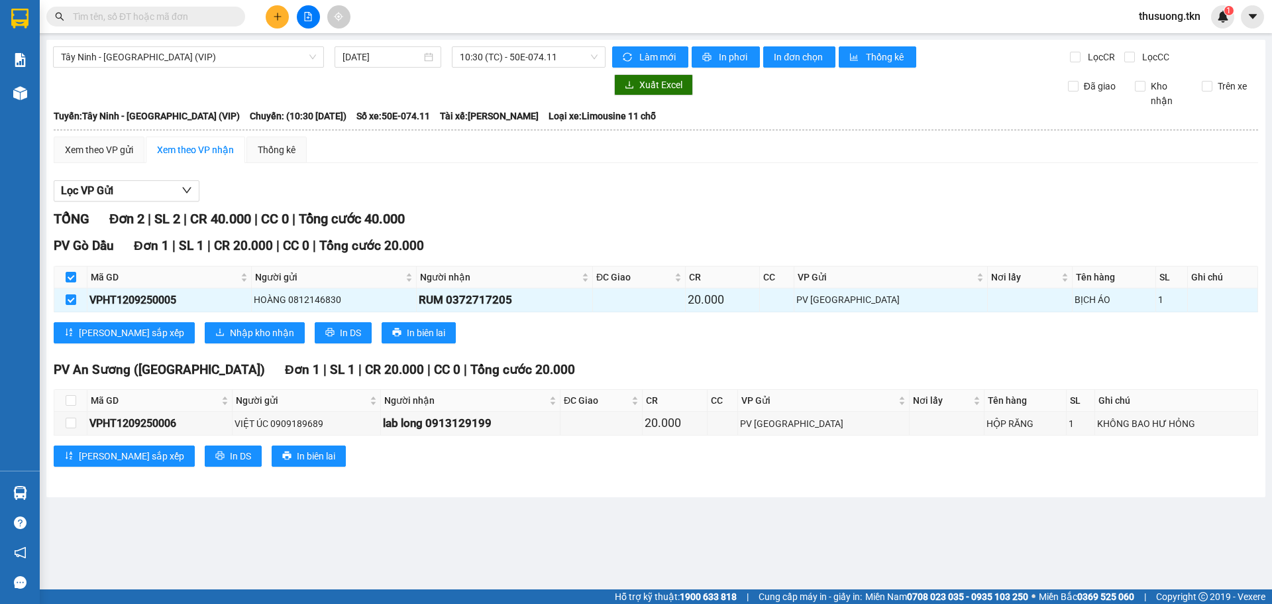
click at [248, 344] on div "PV Gò Dầu Đơn 1 | SL 1 | CR 20.000 | CC 0 | Tổng cước 20.000 Mã GD Người gửi Ng…" at bounding box center [656, 294] width 1205 height 117
click at [242, 335] on button "Nhập kho nhận" at bounding box center [255, 332] width 100 height 21
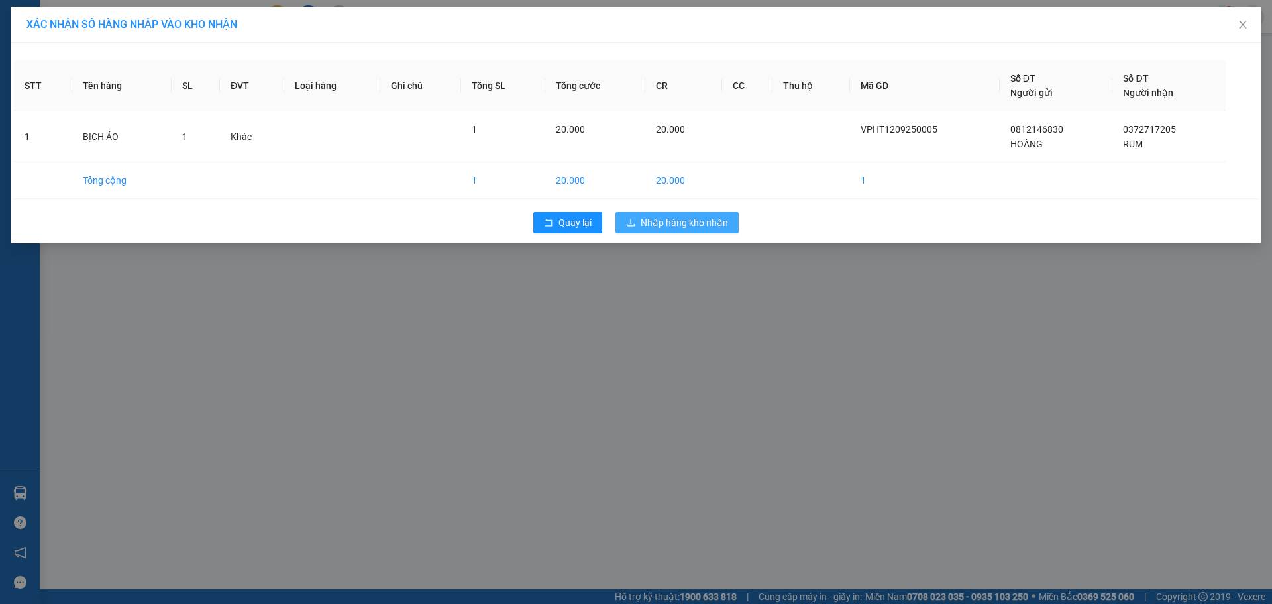
click at [690, 223] on span "Nhập hàng kho nhận" at bounding box center [684, 222] width 87 height 15
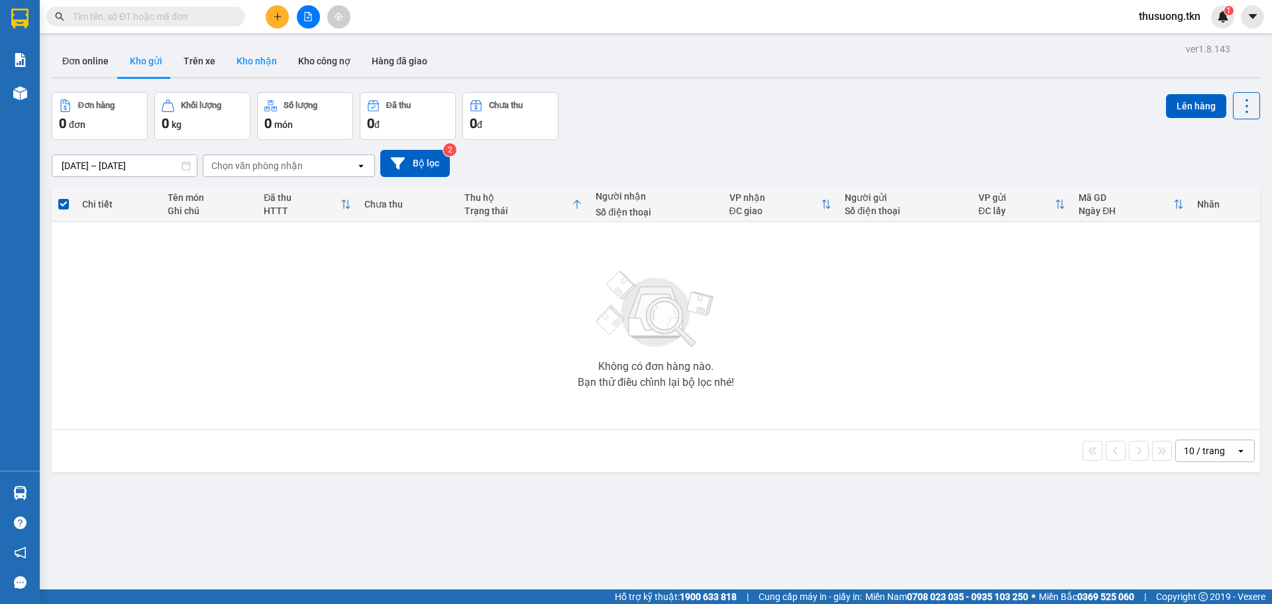
click at [239, 55] on button "Kho nhận" at bounding box center [257, 61] width 62 height 32
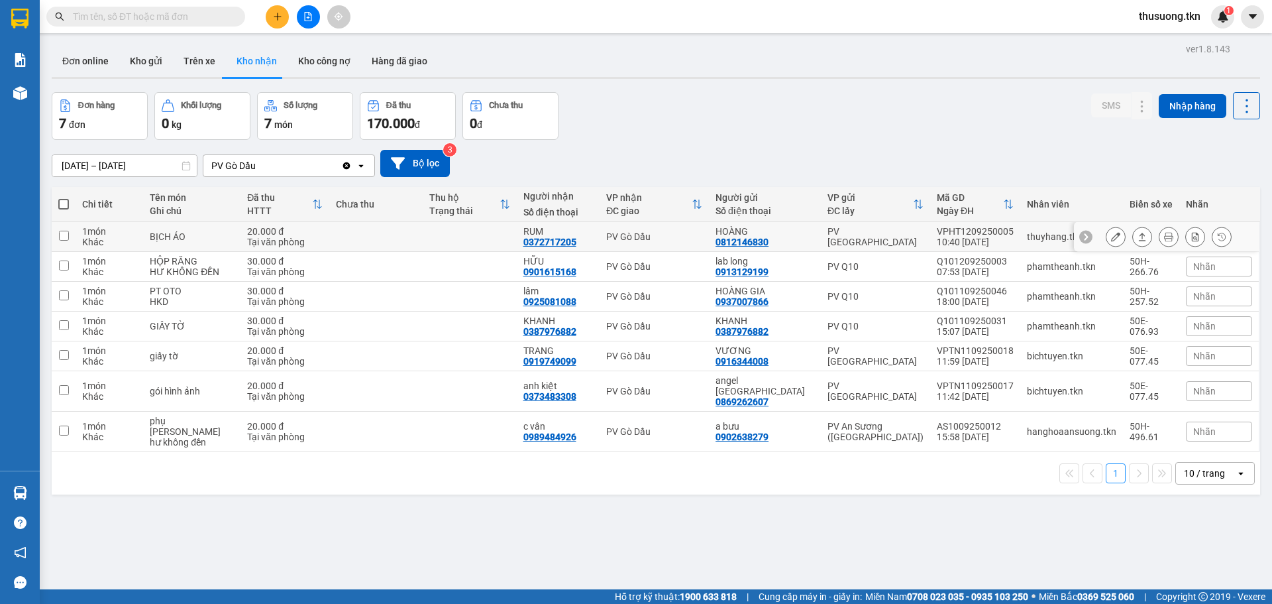
click at [261, 245] on div "Tại văn phòng" at bounding box center [285, 242] width 76 height 11
checkbox input "true"
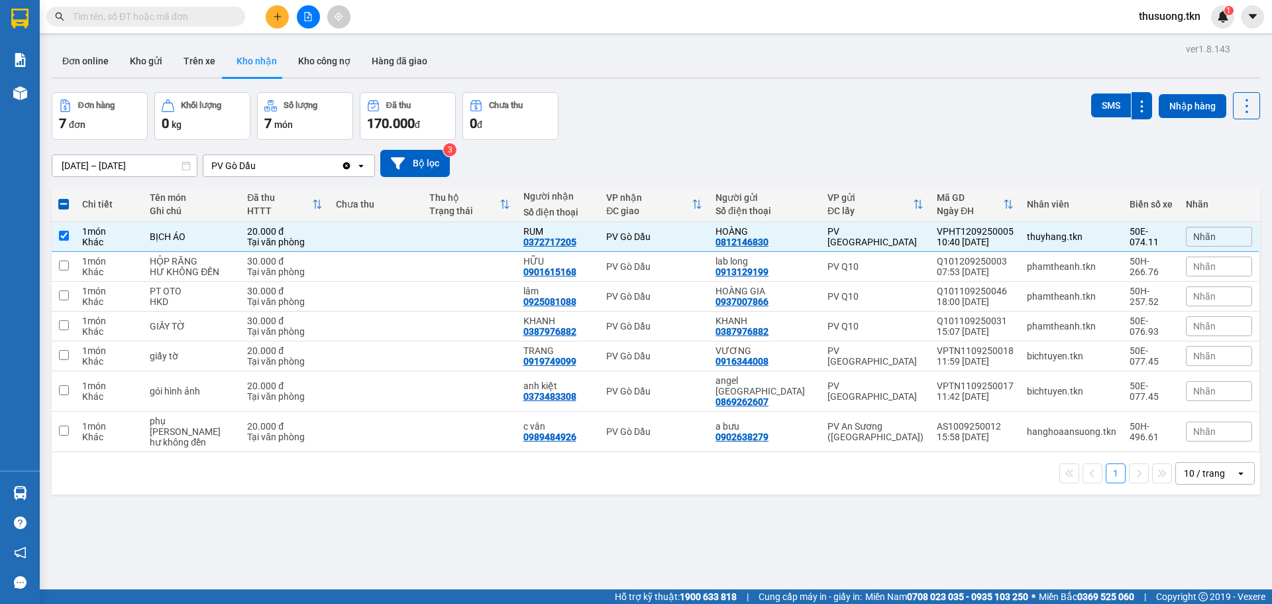
click at [1099, 92] on div "SMS" at bounding box center [1121, 105] width 61 height 27
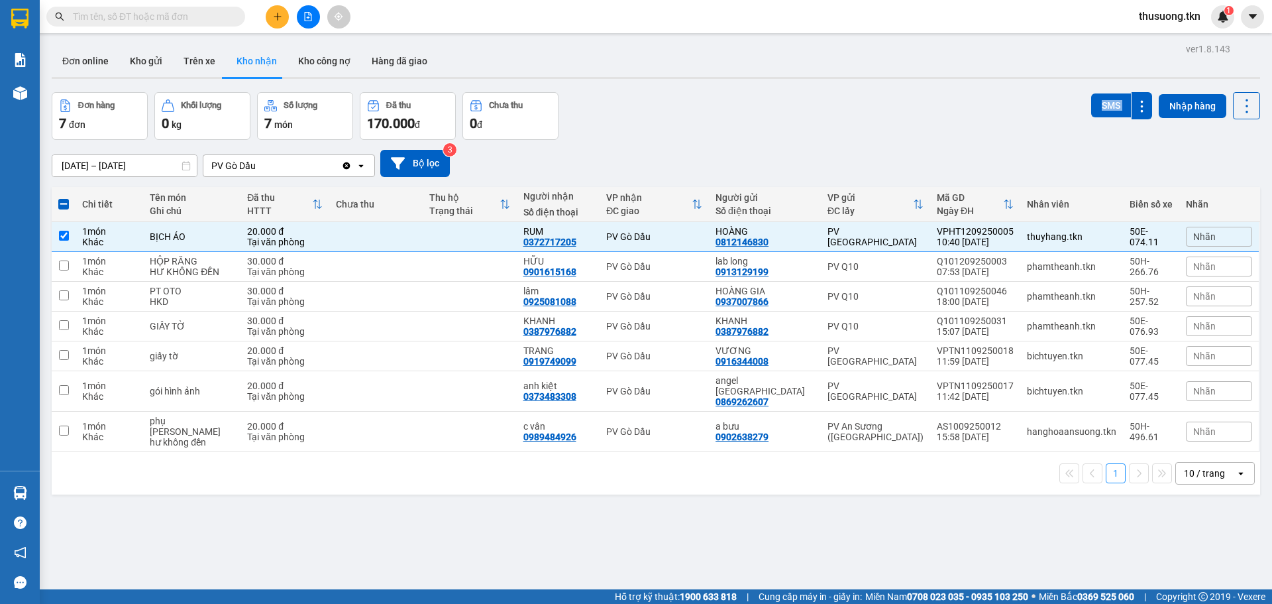
click at [1099, 92] on div "SMS" at bounding box center [1121, 105] width 61 height 27
drag, startPoint x: 1099, startPoint y: 92, endPoint x: 1099, endPoint y: 100, distance: 8.0
click at [1099, 99] on div "SMS" at bounding box center [1121, 105] width 61 height 27
click at [1099, 100] on button "SMS" at bounding box center [1111, 105] width 40 height 24
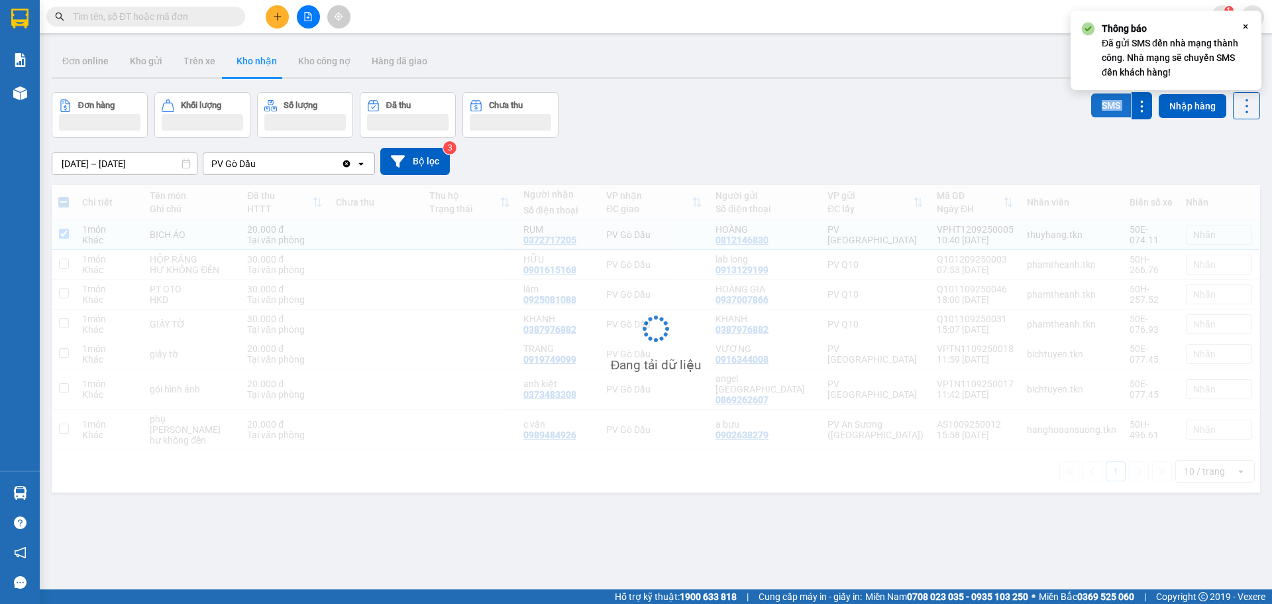
click at [1099, 100] on button "SMS" at bounding box center [1111, 105] width 40 height 24
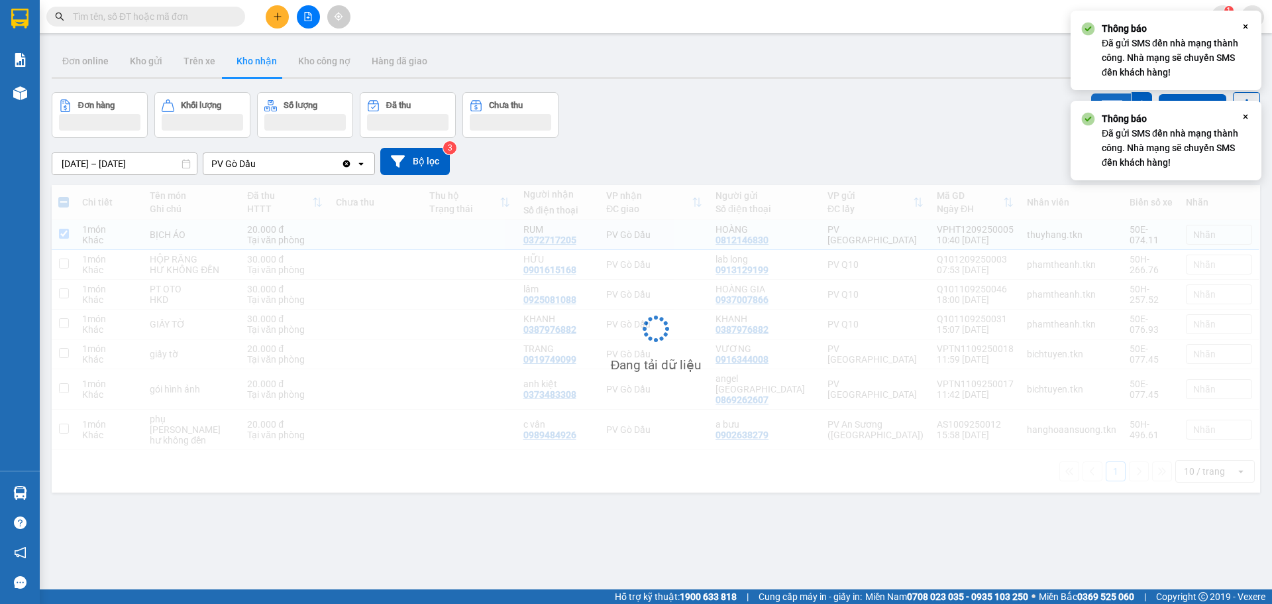
click at [1099, 100] on button "SMS" at bounding box center [1111, 105] width 40 height 24
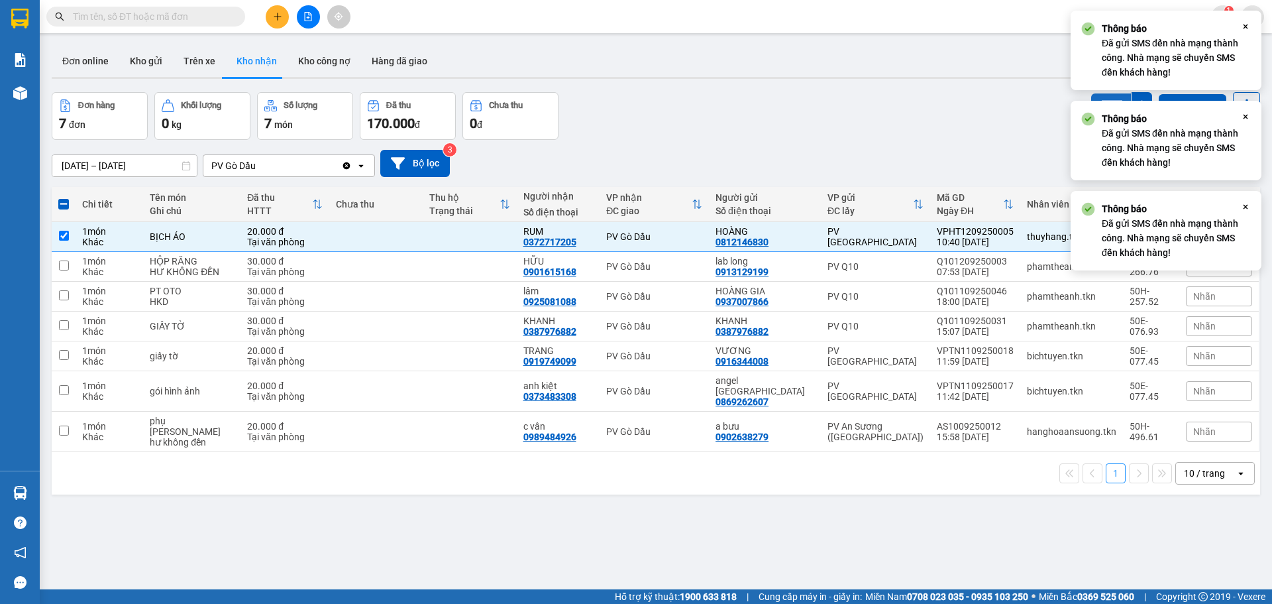
click at [1099, 100] on button "SMS" at bounding box center [1111, 105] width 40 height 24
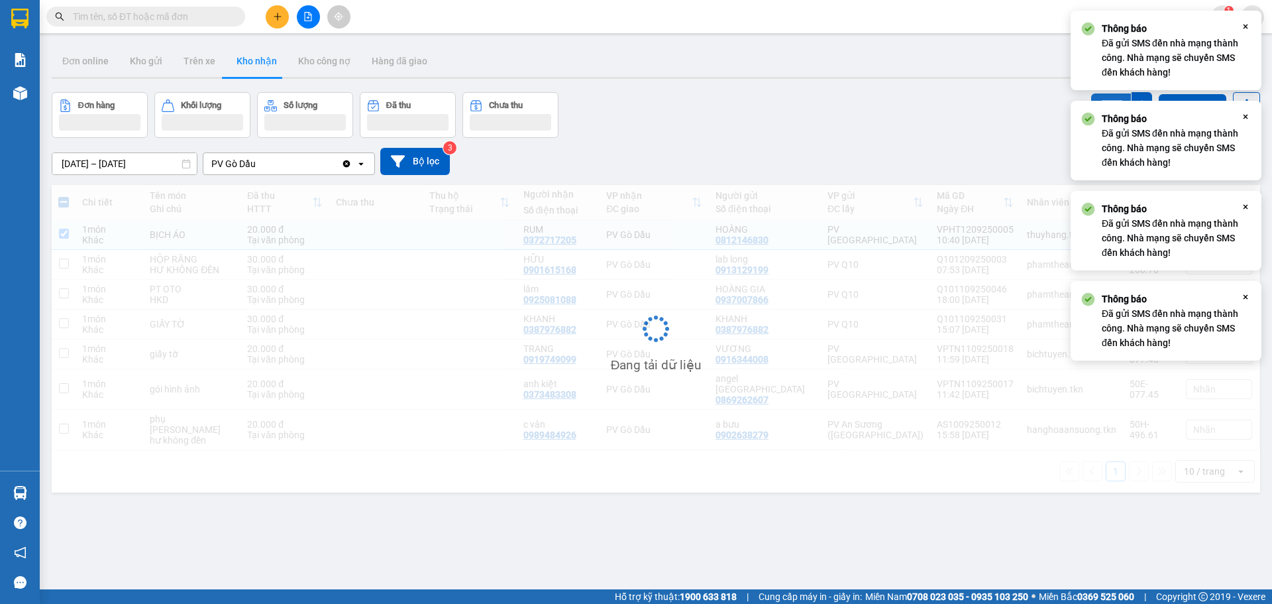
click at [1099, 100] on button "SMS" at bounding box center [1111, 105] width 40 height 24
click at [1099, 99] on button "SMS" at bounding box center [1111, 105] width 40 height 24
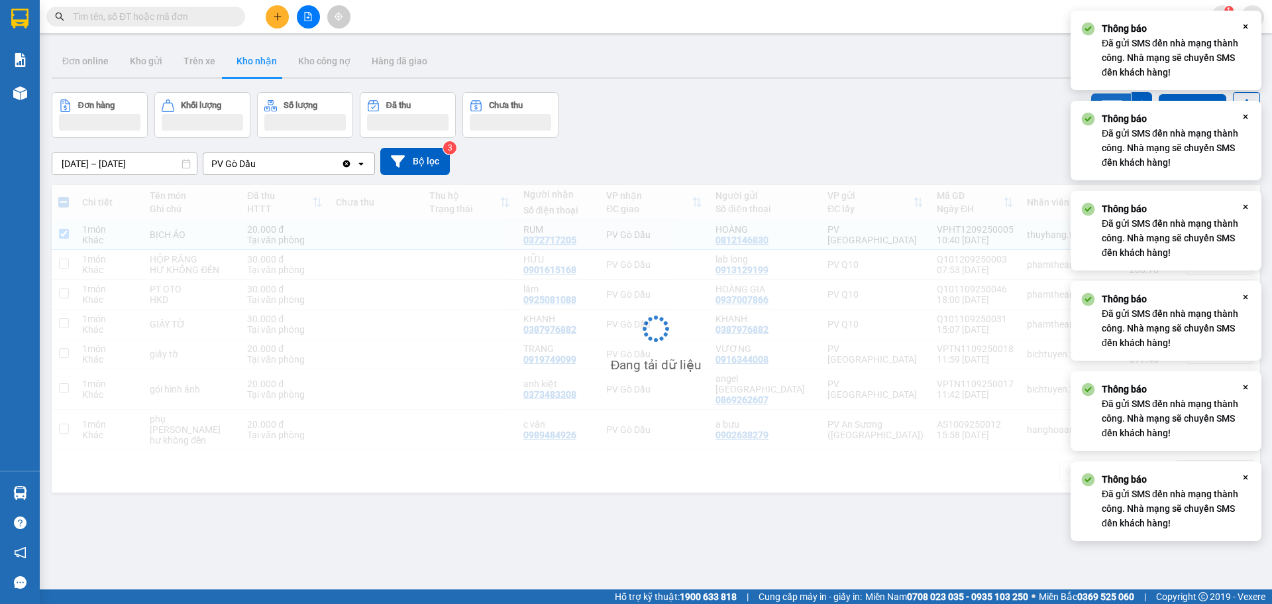
click at [1099, 97] on button "SMS" at bounding box center [1111, 105] width 40 height 24
click at [1092, 91] on div "ver 1.8.143 Đơn online Kho gửi Trên xe Kho nhận Kho công nợ Hàng đã giao Đơn hà…" at bounding box center [655, 342] width 1219 height 604
